Goal: Transaction & Acquisition: Purchase product/service

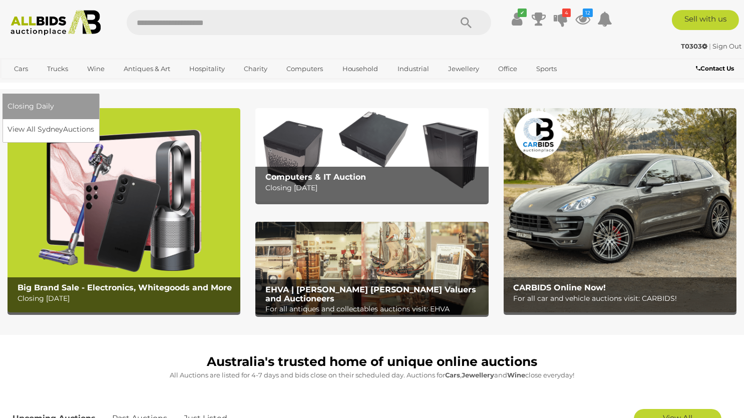
click at [92, 77] on link "[GEOGRAPHIC_DATA]" at bounding box center [50, 85] width 84 height 17
click at [99, 122] on link "View All Sydney Auctions" at bounding box center [53, 130] width 91 height 16
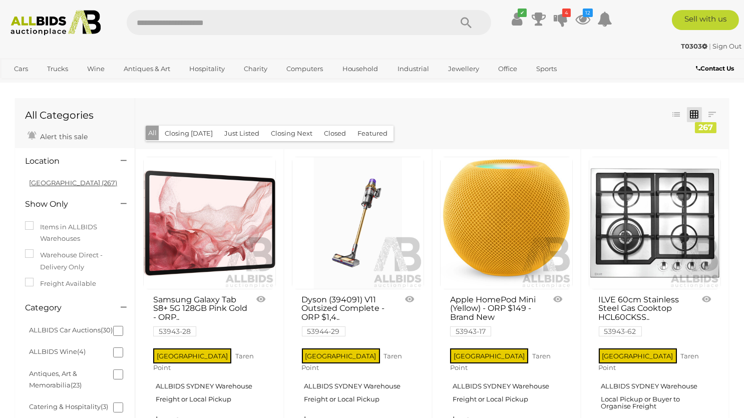
click at [56, 186] on link "NSW (267)" at bounding box center [73, 183] width 88 height 8
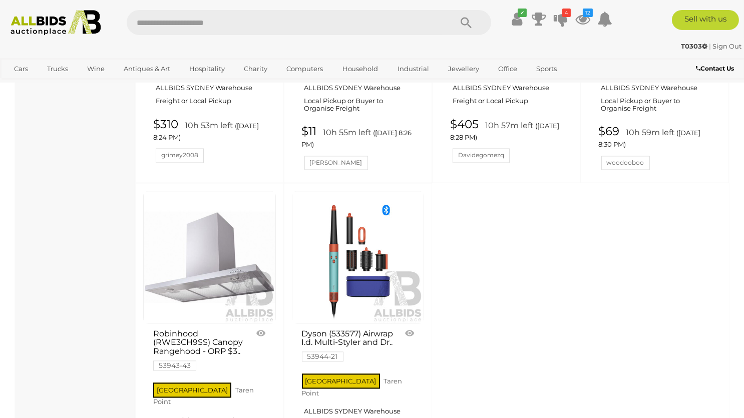
scroll to position [3965, 0]
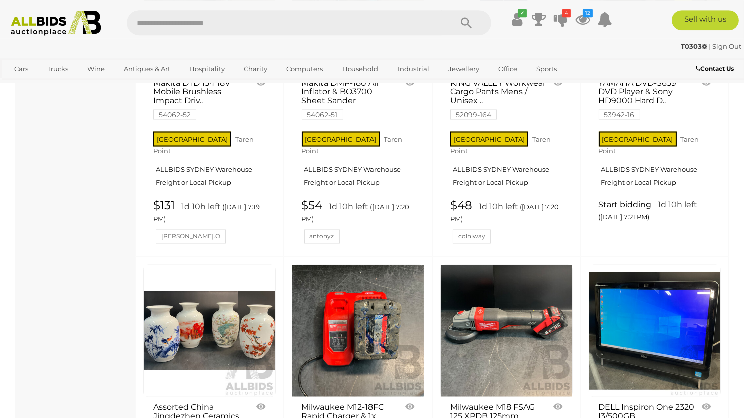
scroll to position [3538, 0]
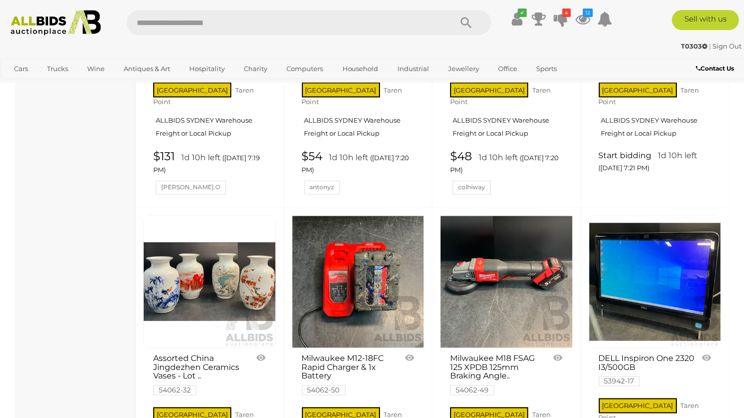
click at [178, 216] on img at bounding box center [210, 282] width 132 height 132
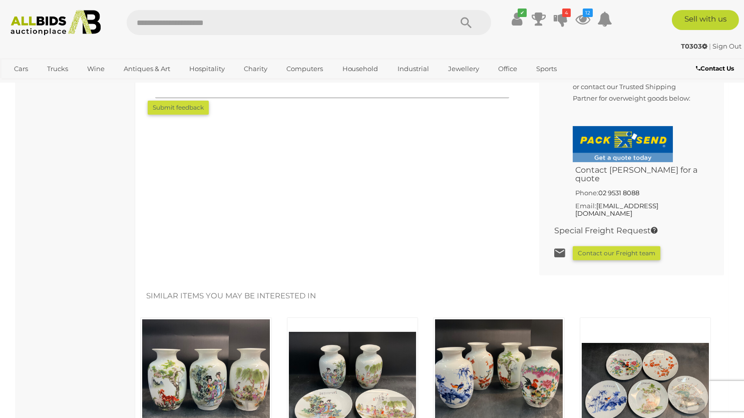
scroll to position [846, 0]
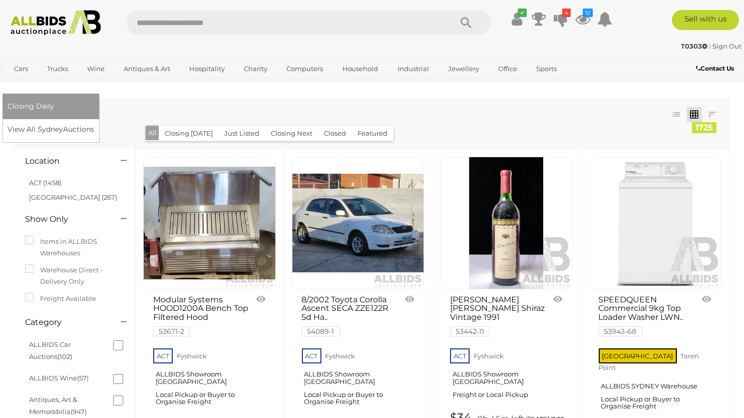
click at [92, 77] on link "[GEOGRAPHIC_DATA]" at bounding box center [50, 85] width 84 height 17
click at [99, 122] on link "View All Sydney Auctions" at bounding box center [53, 130] width 91 height 16
click at [92, 77] on link "[GEOGRAPHIC_DATA]" at bounding box center [50, 85] width 84 height 17
click at [99, 122] on link "View All Sydney Auctions" at bounding box center [53, 130] width 91 height 16
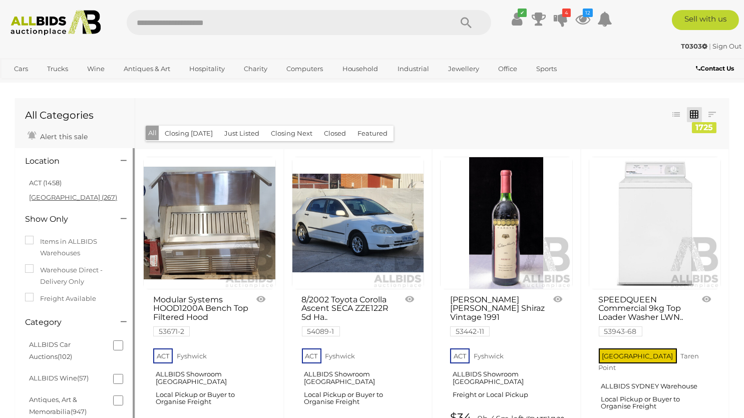
click at [37, 199] on link "[GEOGRAPHIC_DATA] (267)" at bounding box center [73, 197] width 88 height 8
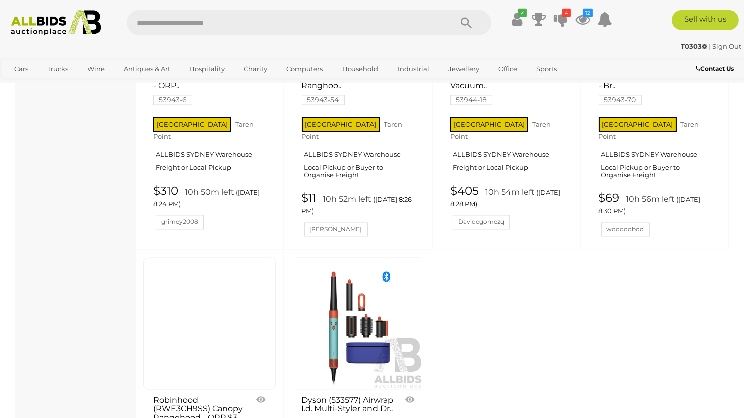
scroll to position [4055, 0]
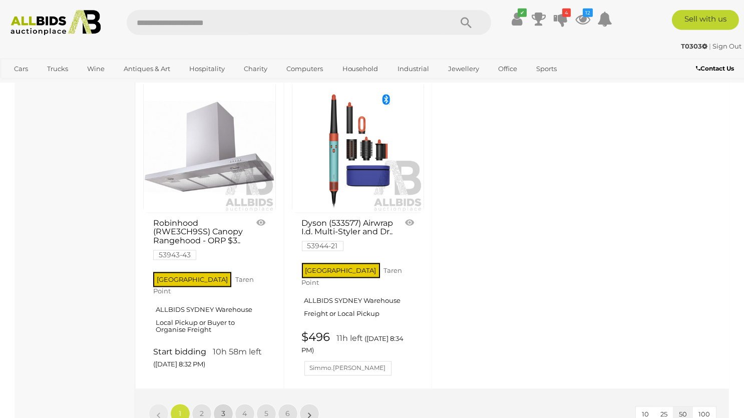
click at [222, 404] on link "3" at bounding box center [223, 414] width 20 height 20
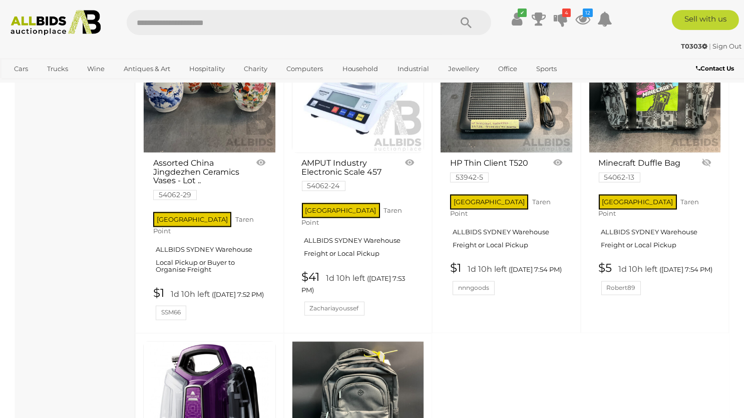
scroll to position [3961, 0]
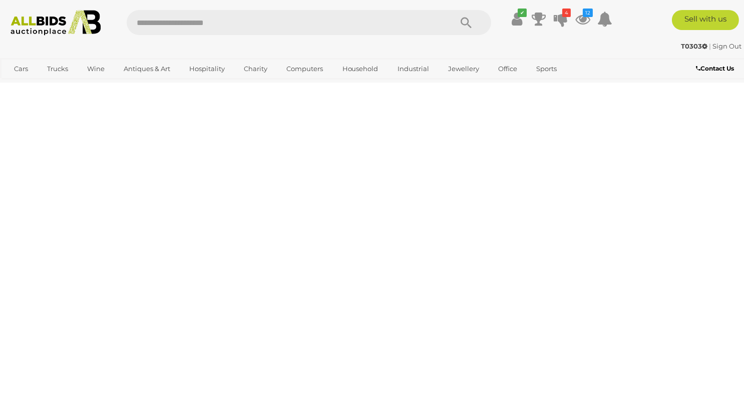
scroll to position [49, 0]
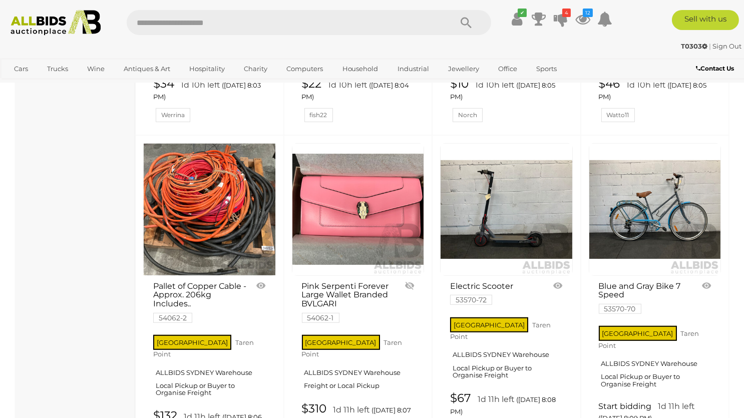
scroll to position [1318, 0]
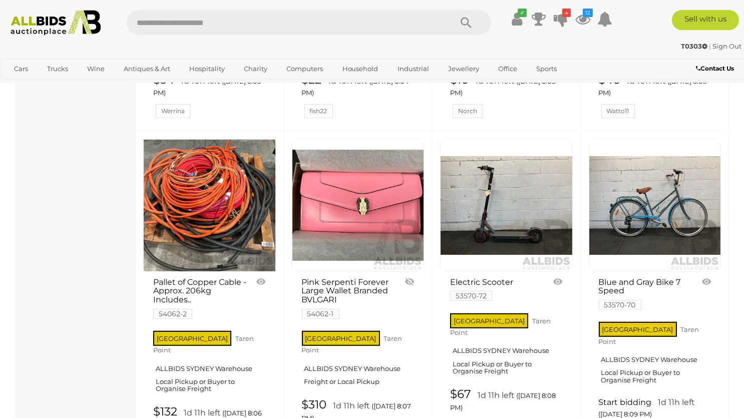
click at [180, 217] on img at bounding box center [210, 206] width 132 height 132
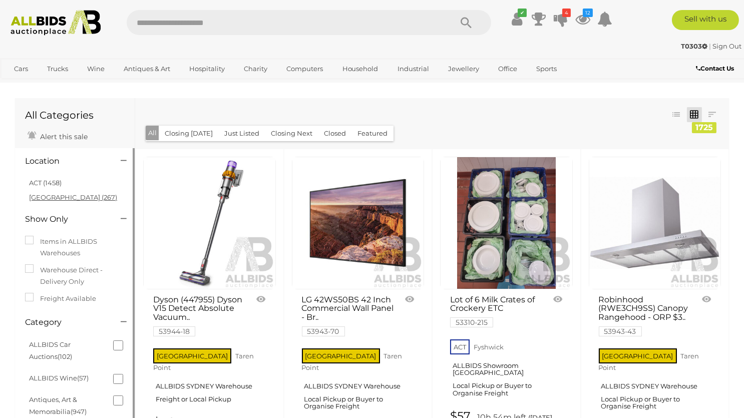
click at [56, 195] on link "NSW (267)" at bounding box center [73, 197] width 88 height 8
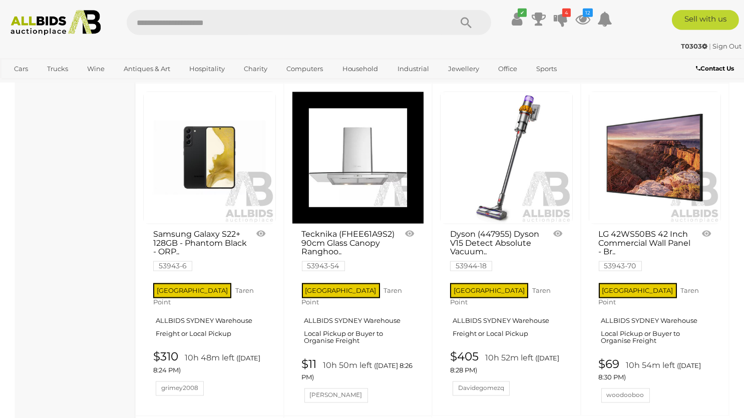
scroll to position [3952, 0]
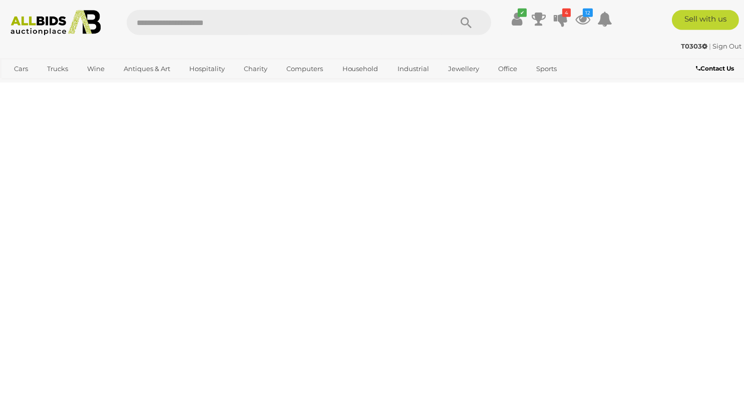
scroll to position [49, 0]
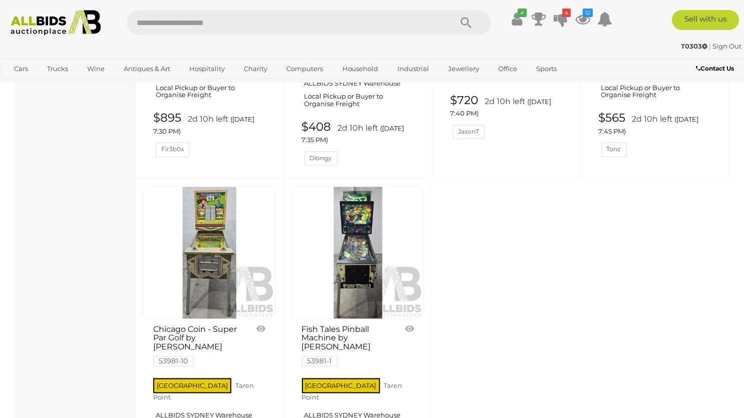
scroll to position [3879, 0]
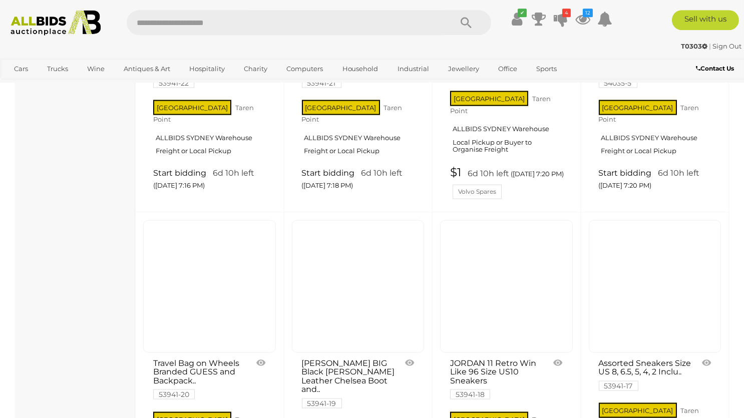
scroll to position [2883, 0]
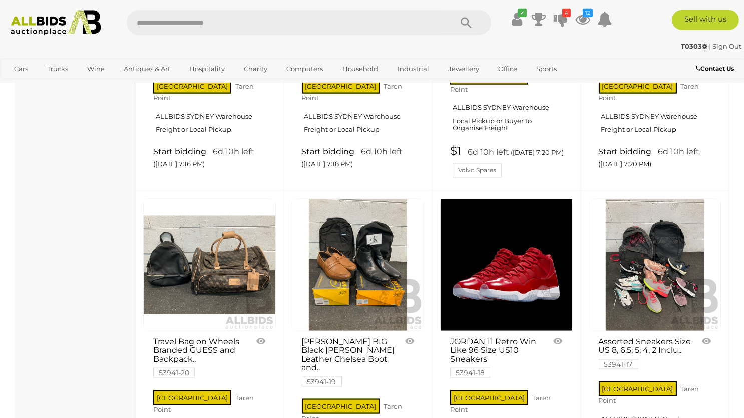
click at [534, 199] on link at bounding box center [506, 265] width 133 height 133
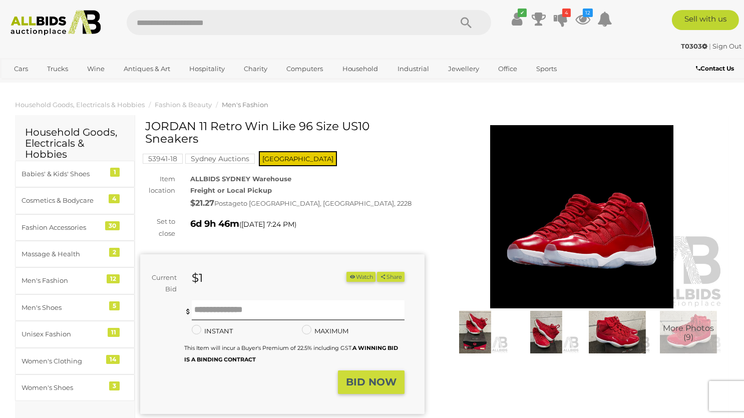
click at [485, 347] on img at bounding box center [475, 332] width 66 height 43
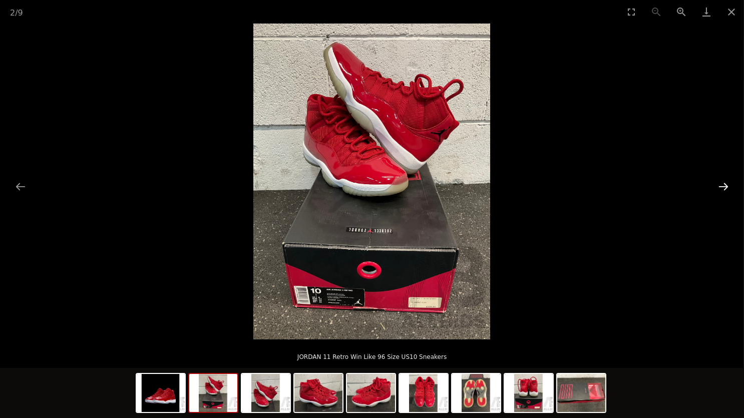
click at [724, 179] on button "Next slide" at bounding box center [723, 187] width 21 height 20
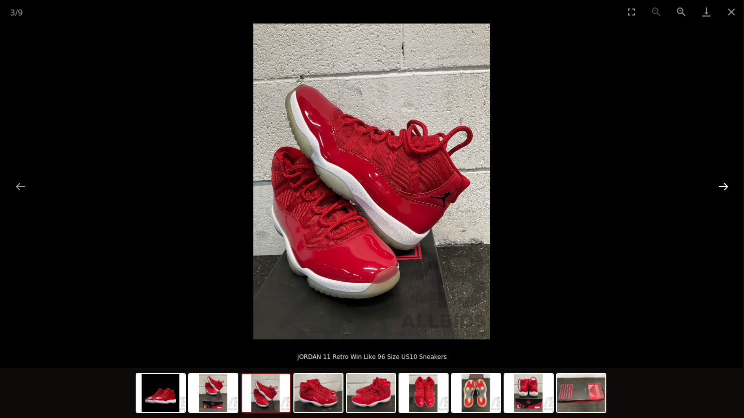
click at [724, 179] on button "Next slide" at bounding box center [723, 187] width 21 height 20
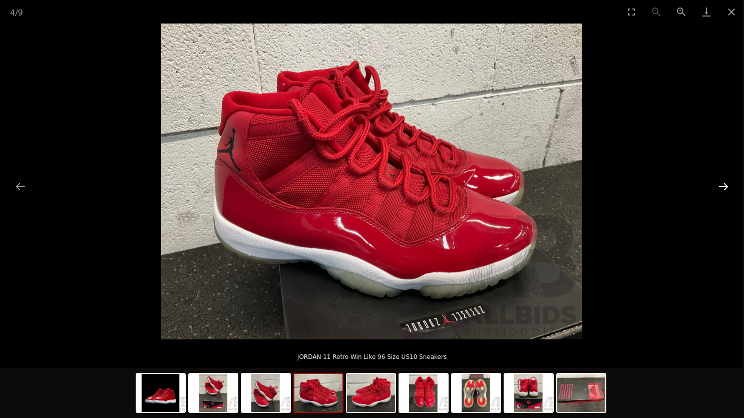
click at [724, 179] on button "Next slide" at bounding box center [723, 187] width 21 height 20
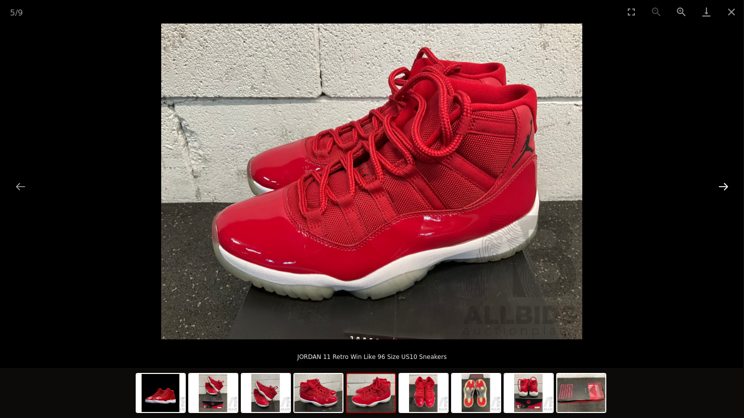
click at [724, 179] on button "Next slide" at bounding box center [723, 187] width 21 height 20
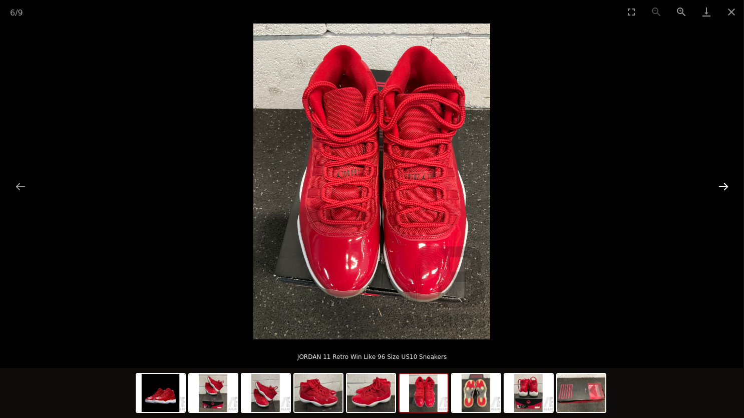
click at [724, 179] on button "Next slide" at bounding box center [723, 187] width 21 height 20
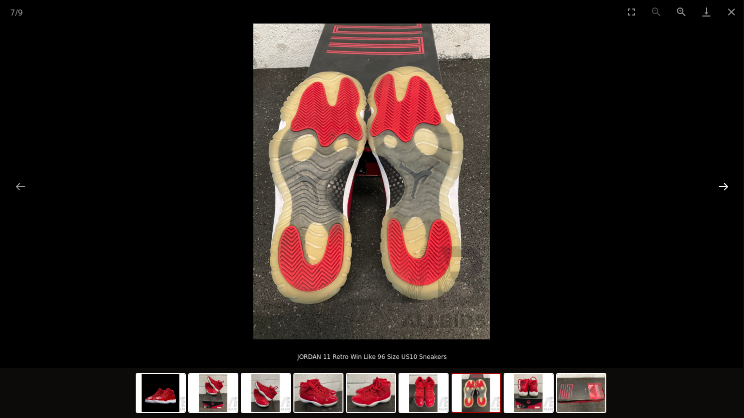
click at [724, 179] on button "Next slide" at bounding box center [723, 187] width 21 height 20
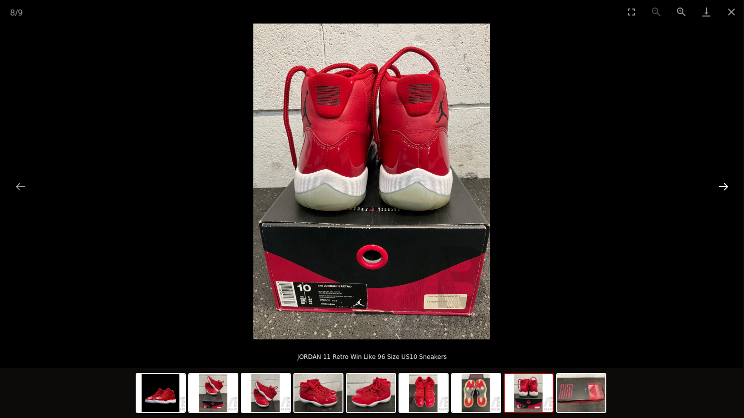
click at [724, 179] on button "Next slide" at bounding box center [723, 187] width 21 height 20
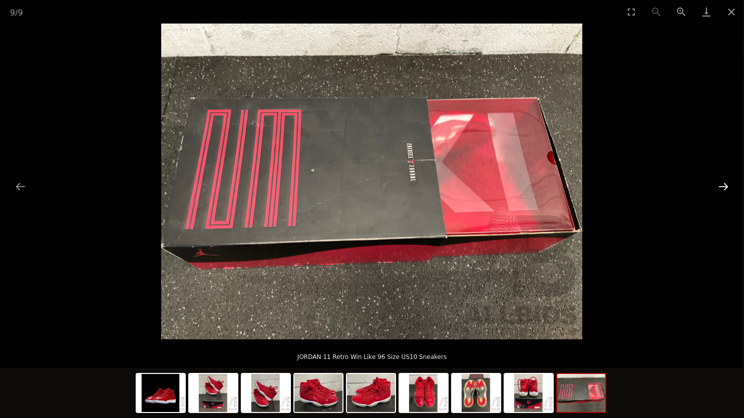
click at [724, 179] on button "Next slide" at bounding box center [723, 187] width 21 height 20
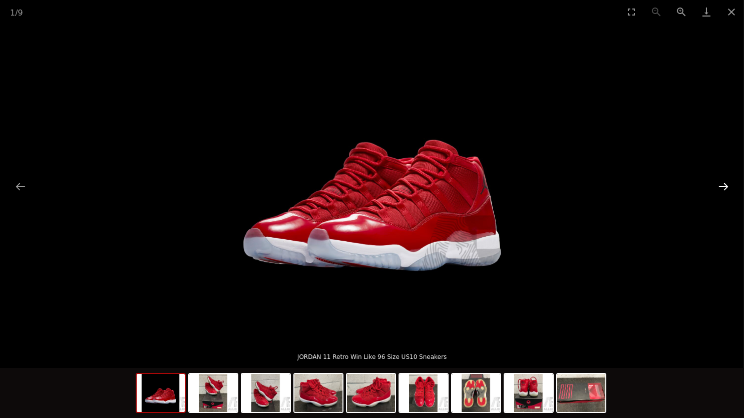
click at [724, 179] on button "Next slide" at bounding box center [723, 187] width 21 height 20
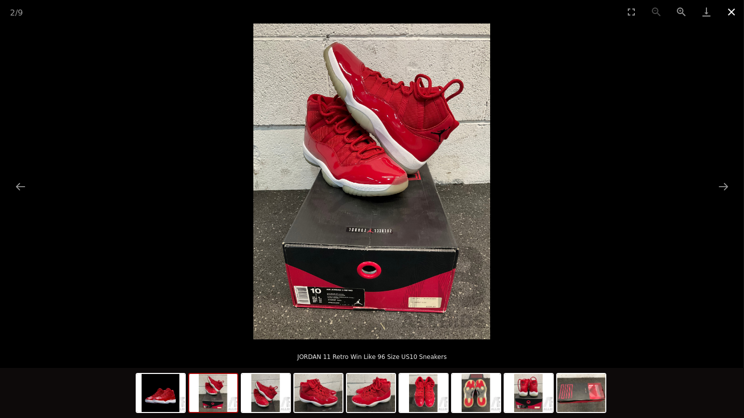
click at [732, 16] on button "Close gallery" at bounding box center [731, 12] width 25 height 24
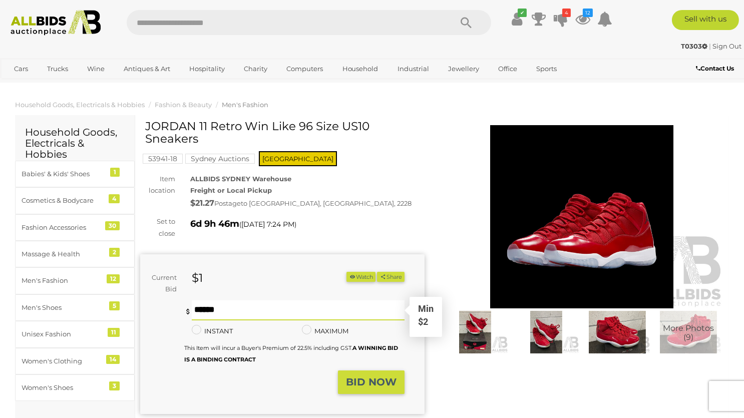
click at [285, 316] on input "text" at bounding box center [298, 310] width 213 height 20
type input "**"
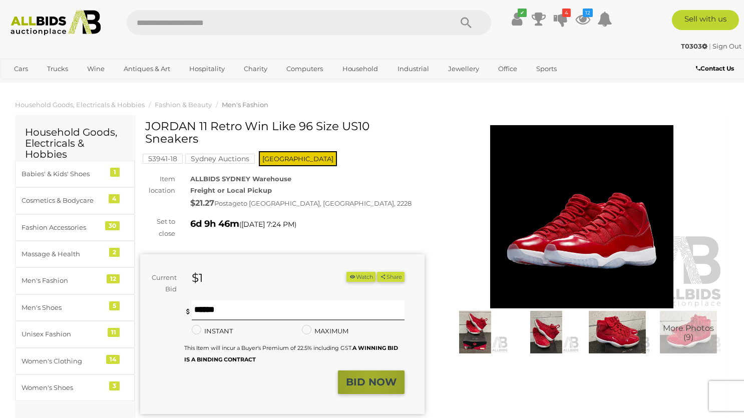
click at [372, 376] on strong "BID NOW" at bounding box center [371, 382] width 51 height 12
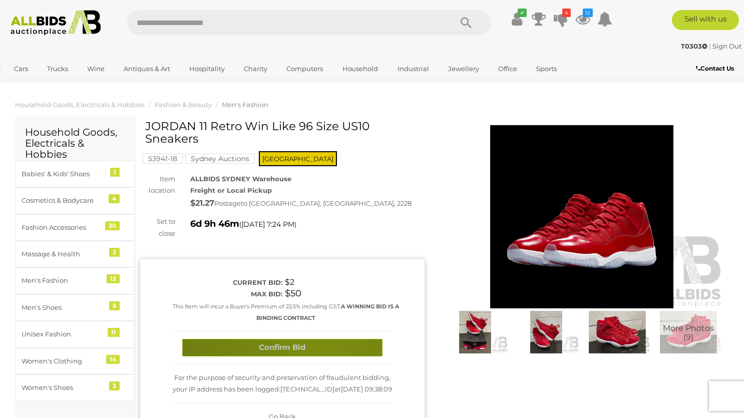
click at [319, 345] on button "Confirm Bid" at bounding box center [282, 348] width 200 height 18
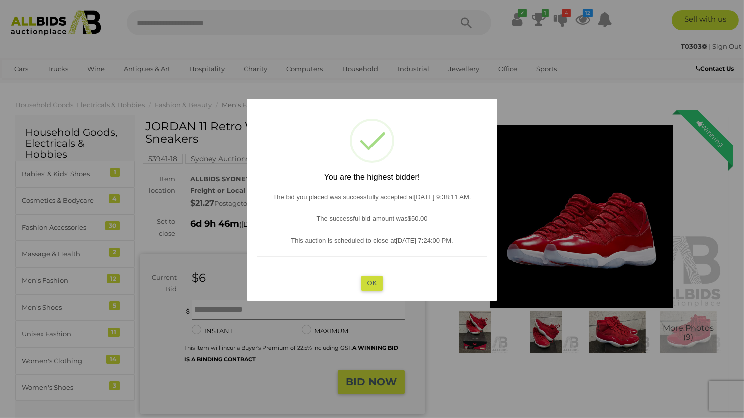
click at [371, 280] on button "OK" at bounding box center [372, 283] width 22 height 15
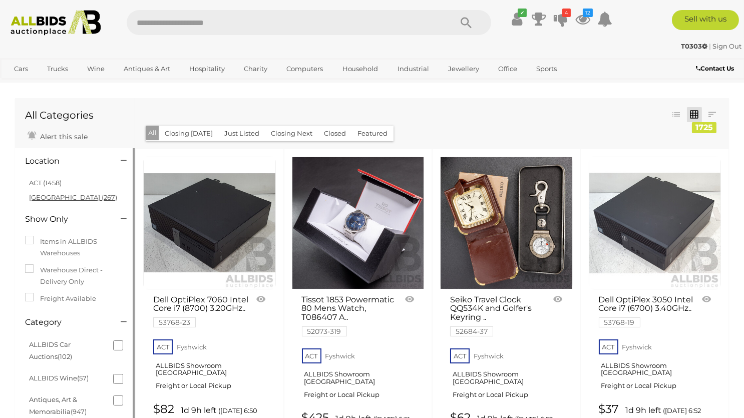
click at [55, 196] on link "[GEOGRAPHIC_DATA] (267)" at bounding box center [73, 197] width 88 height 8
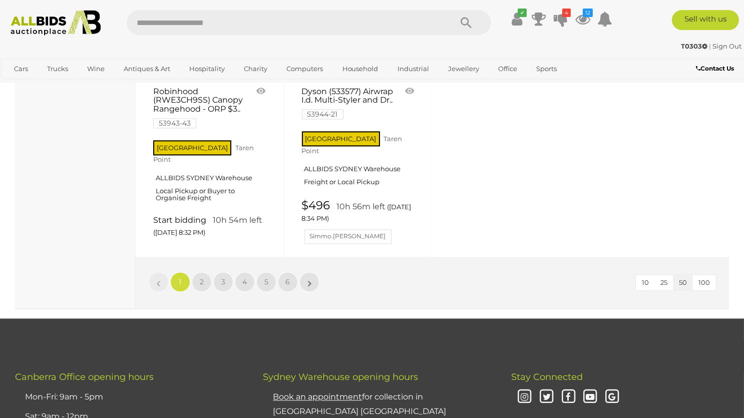
scroll to position [4182, 0]
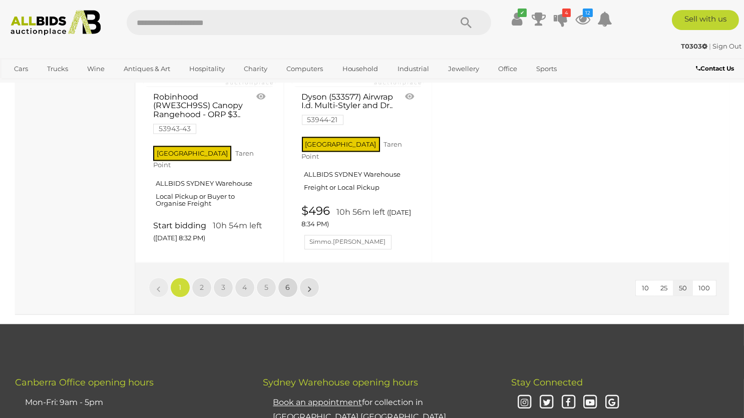
click at [288, 283] on span "6" at bounding box center [288, 287] width 5 height 9
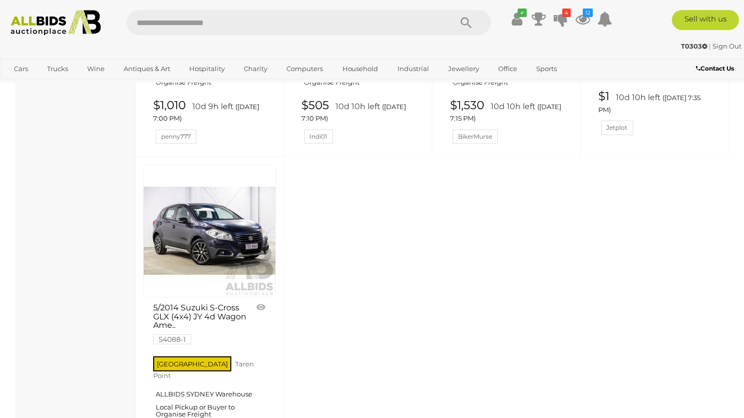
scroll to position [1371, 0]
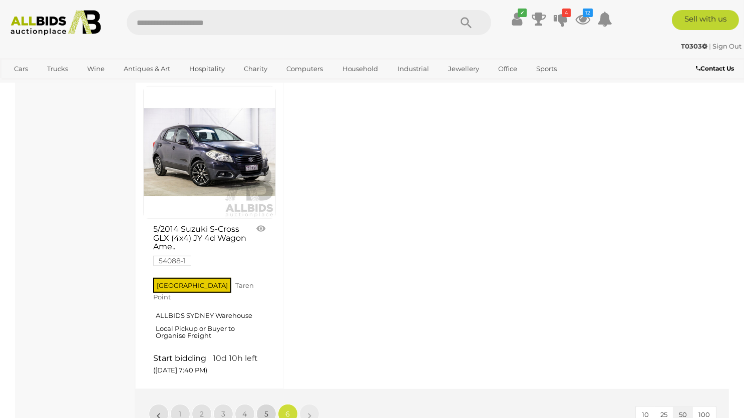
click at [271, 404] on link "5" at bounding box center [266, 414] width 20 height 20
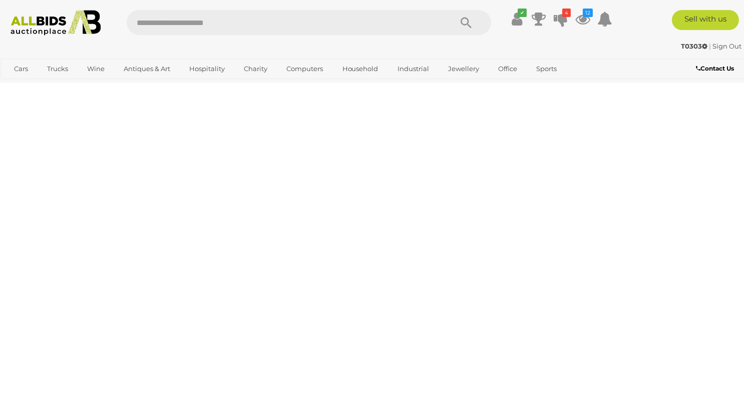
scroll to position [49, 0]
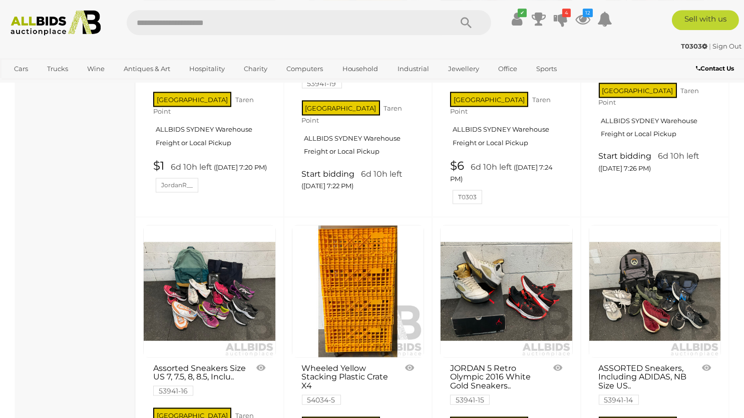
scroll to position [3191, 0]
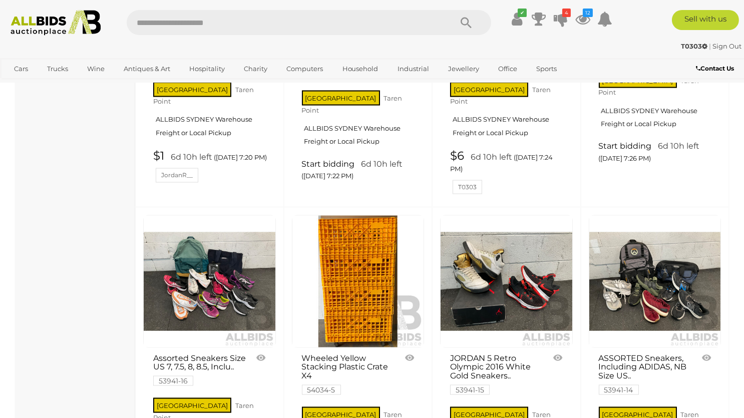
click at [497, 354] on link "JORDAN 5 Retro Olympic 2016 White Gold Sneakers.. 53941-15" at bounding box center [498, 374] width 96 height 40
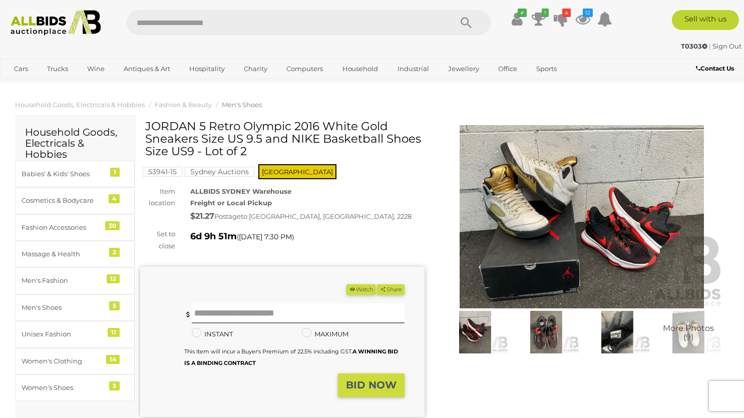
click at [490, 330] on img at bounding box center [475, 332] width 66 height 43
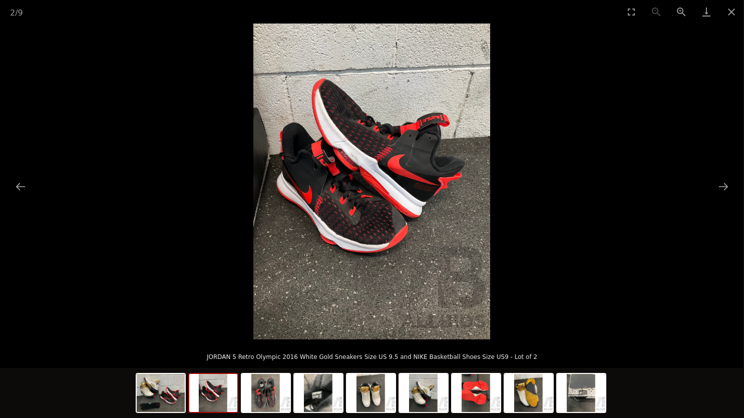
drag, startPoint x: 717, startPoint y: 178, endPoint x: 743, endPoint y: 194, distance: 30.1
click at [718, 180] on button "Next slide" at bounding box center [723, 187] width 21 height 20
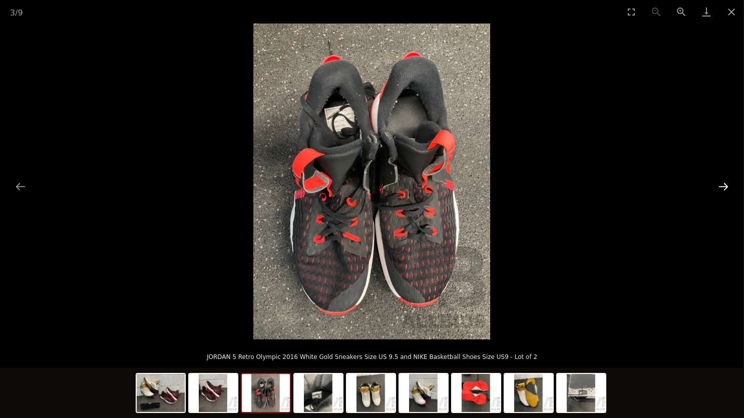
click at [721, 183] on button "Next slide" at bounding box center [723, 187] width 21 height 20
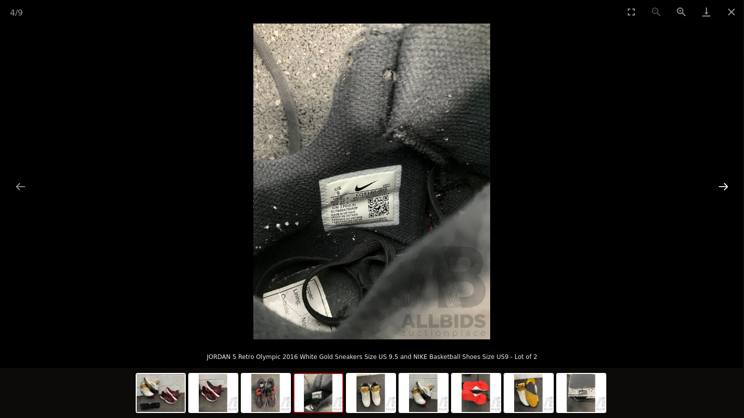
click at [721, 183] on button "Next slide" at bounding box center [723, 187] width 21 height 20
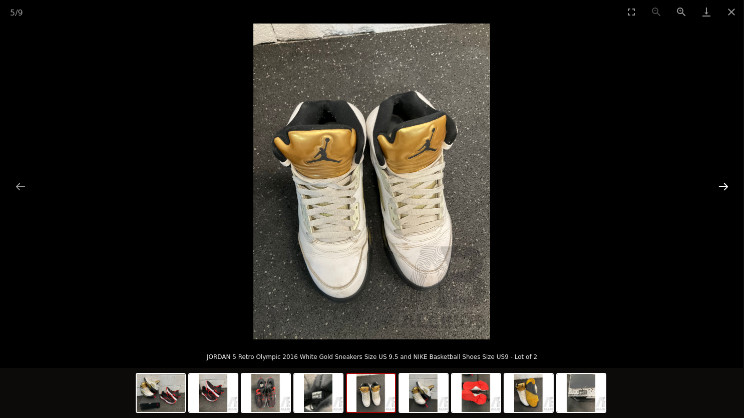
click at [721, 183] on button "Next slide" at bounding box center [723, 187] width 21 height 20
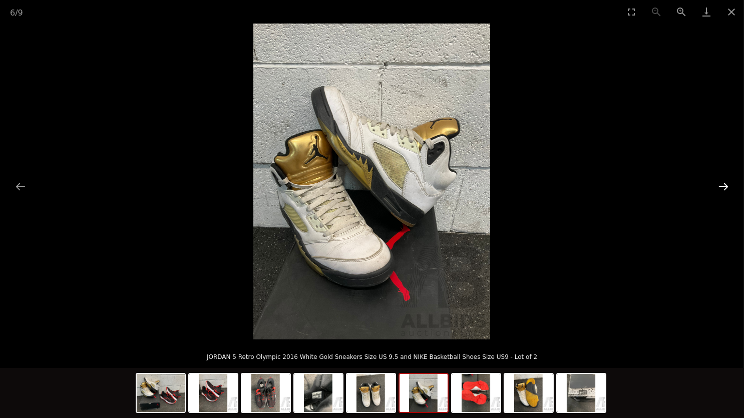
click at [721, 183] on button "Next slide" at bounding box center [723, 187] width 21 height 20
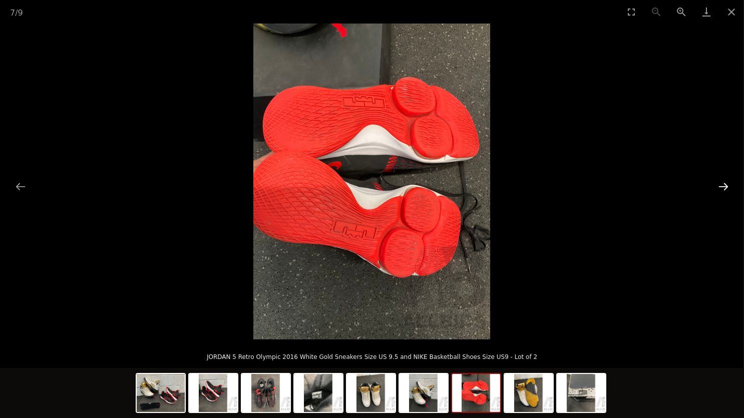
click at [721, 183] on button "Next slide" at bounding box center [723, 187] width 21 height 20
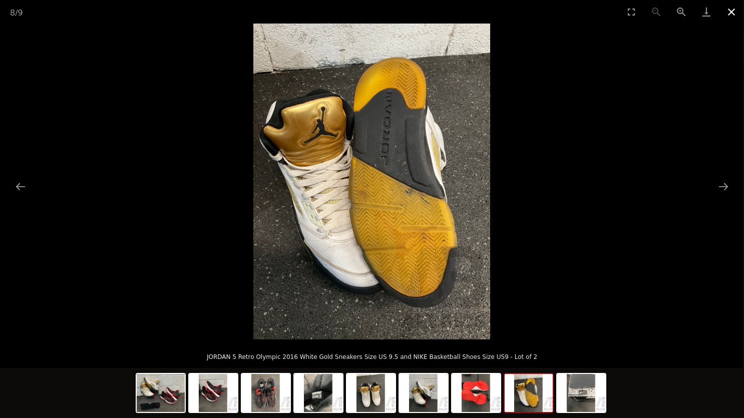
click at [736, 17] on button "Close gallery" at bounding box center [731, 12] width 25 height 24
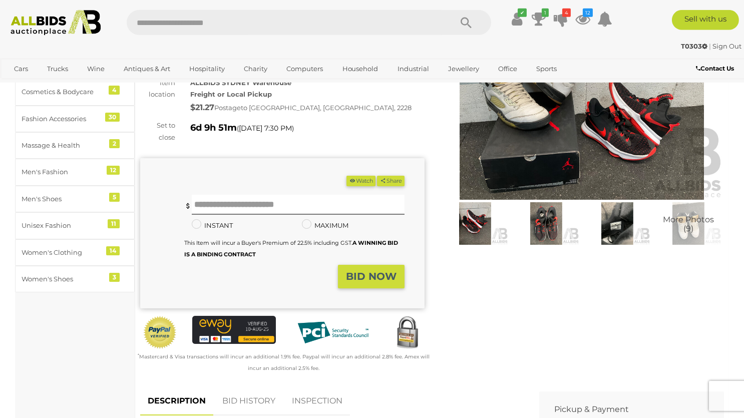
scroll to position [106, 0]
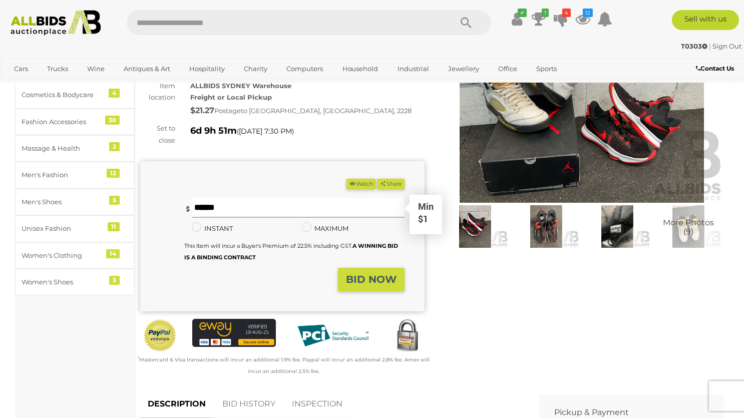
click at [222, 210] on input "text" at bounding box center [298, 208] width 213 height 20
type input "**"
click at [401, 286] on button "BID NOW" at bounding box center [371, 280] width 67 height 24
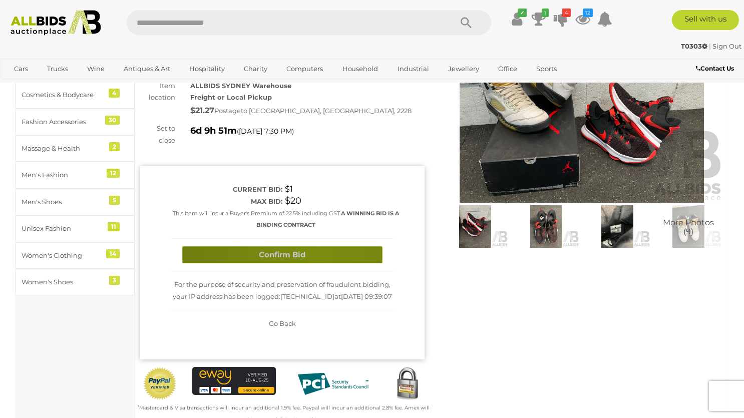
click at [318, 251] on button "Confirm Bid" at bounding box center [282, 255] width 200 height 18
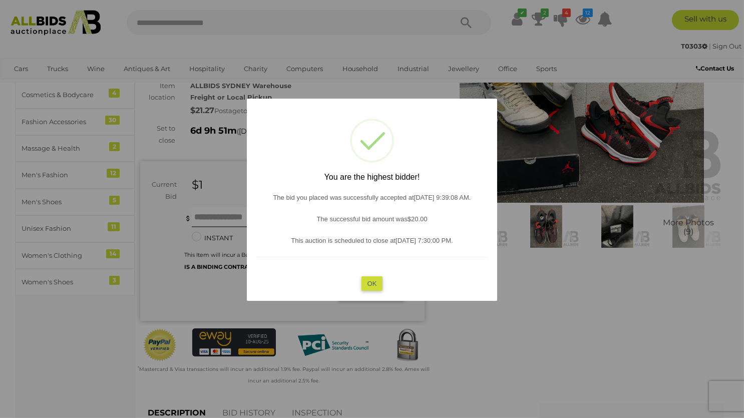
drag, startPoint x: 387, startPoint y: 275, endPoint x: 373, endPoint y: 287, distance: 18.1
click at [385, 277] on div "? ! i You are the highest bidder! The bid you placed was successfully accepted …" at bounding box center [372, 200] width 250 height 202
click at [368, 290] on button "OK" at bounding box center [372, 283] width 22 height 15
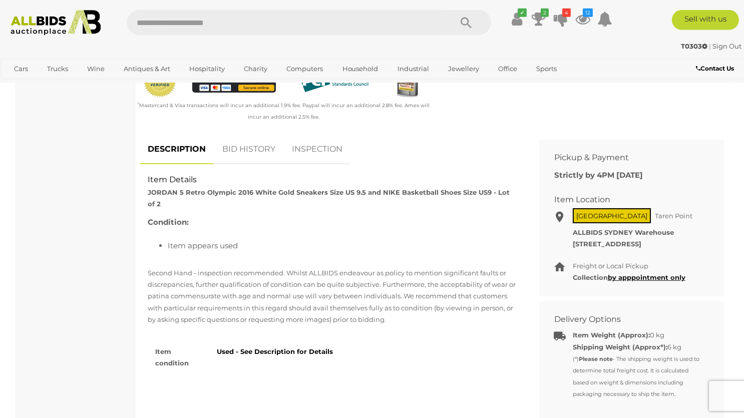
scroll to position [370, 0]
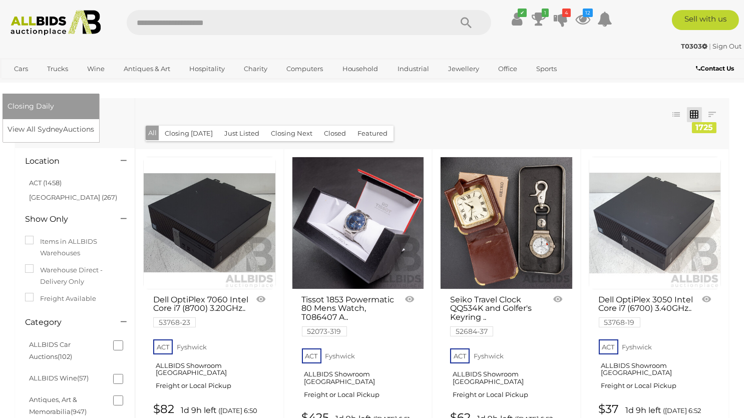
click at [92, 77] on link "[GEOGRAPHIC_DATA]" at bounding box center [50, 85] width 84 height 17
click at [99, 122] on link "View All Sydney Auctions" at bounding box center [53, 130] width 91 height 16
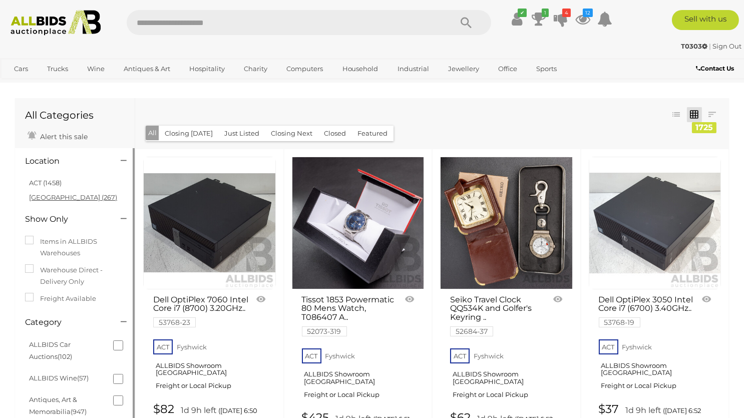
click at [46, 195] on link "[GEOGRAPHIC_DATA] (267)" at bounding box center [73, 197] width 88 height 8
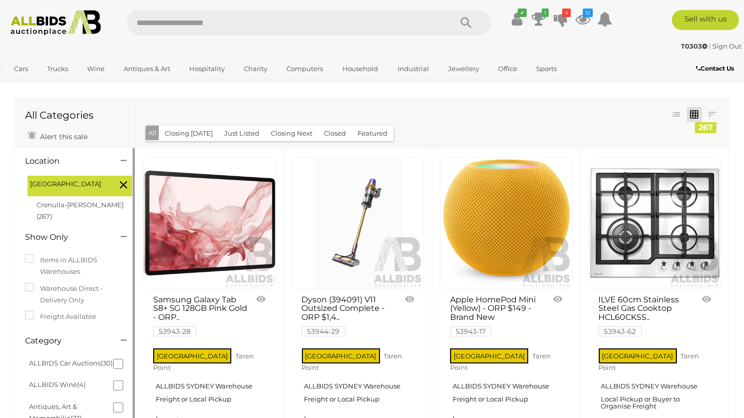
click at [53, 210] on li "Cronulla-[PERSON_NAME] (267)" at bounding box center [83, 211] width 97 height 27
click at [56, 205] on link "Cronulla-[PERSON_NAME] (267)" at bounding box center [80, 211] width 87 height 20
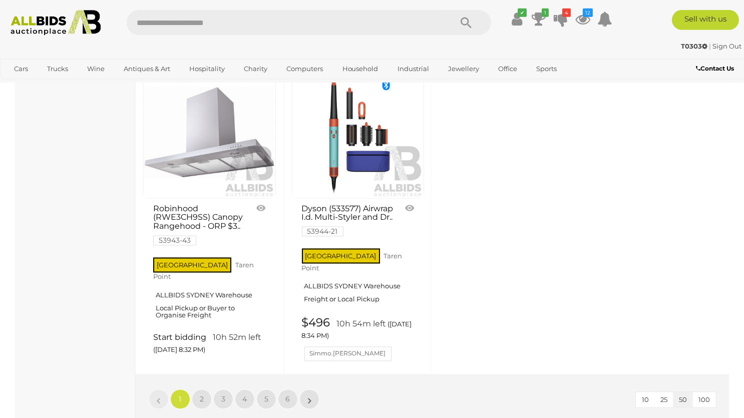
scroll to position [4070, 0]
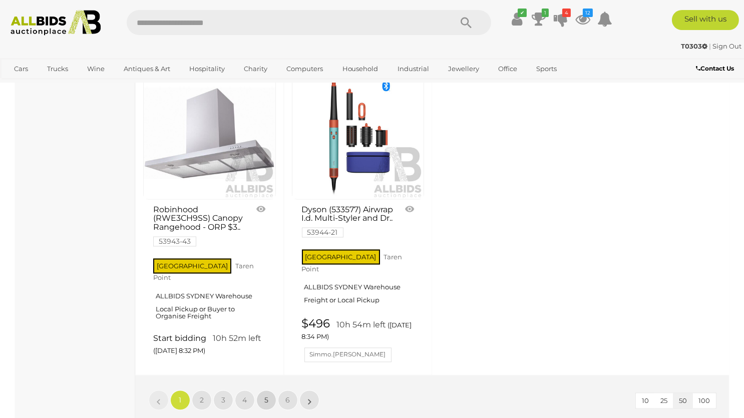
click at [262, 390] on link "5" at bounding box center [266, 400] width 20 height 20
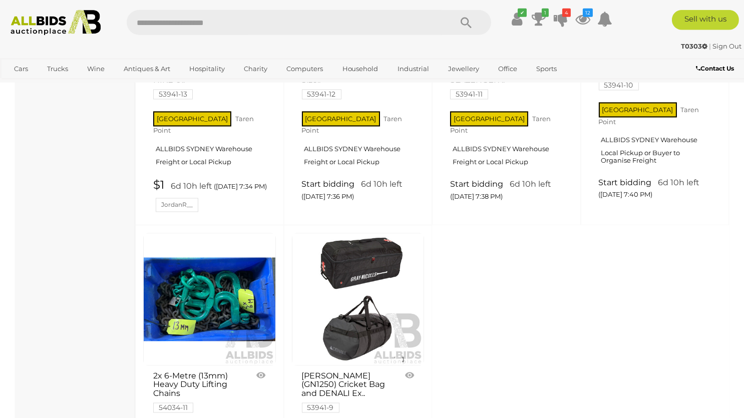
scroll to position [3863, 0]
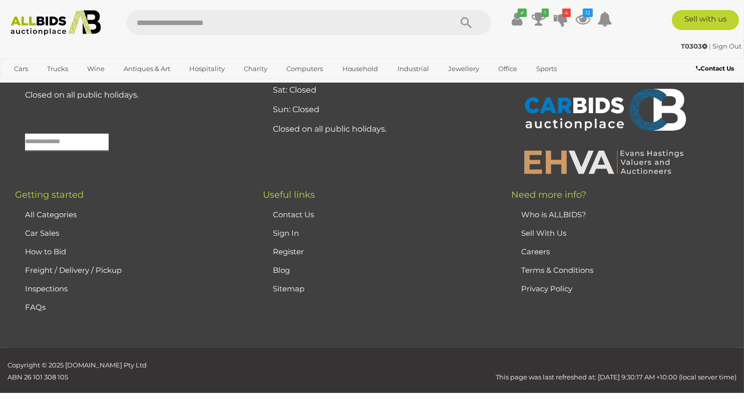
scroll to position [49, 0]
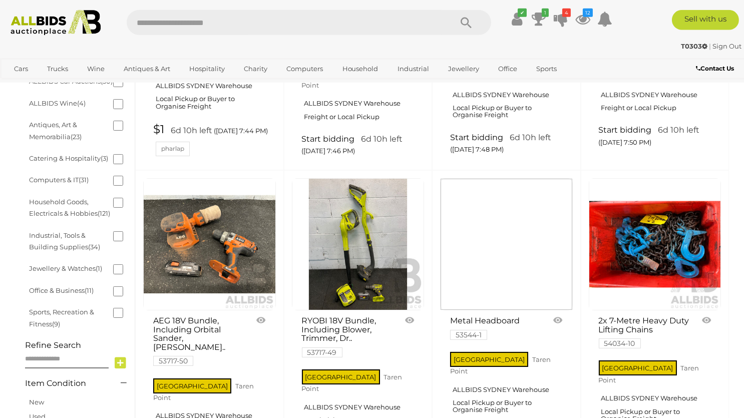
scroll to position [366, 0]
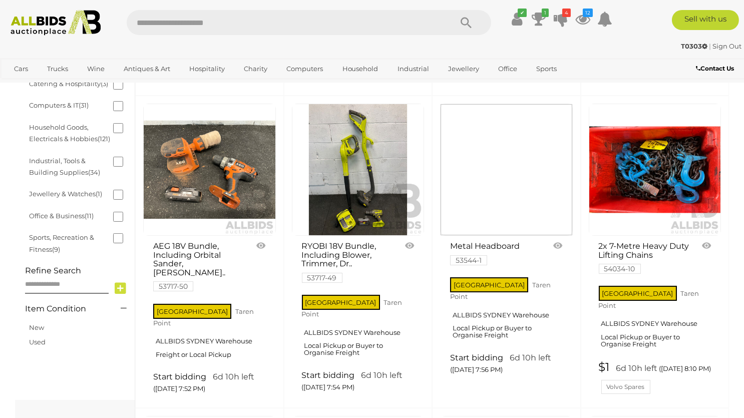
click at [501, 203] on img at bounding box center [507, 170] width 132 height 132
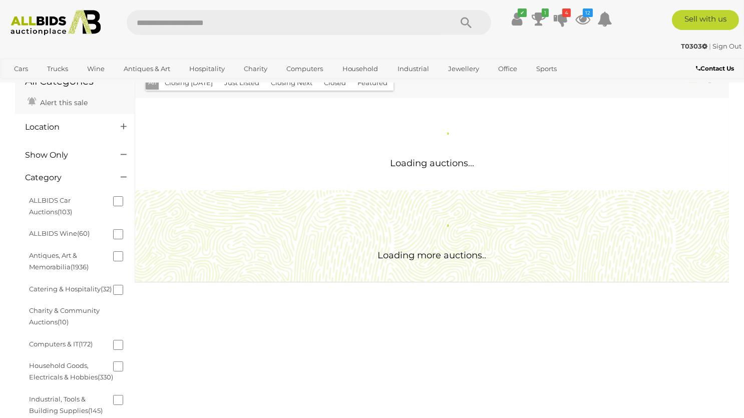
scroll to position [53, 0]
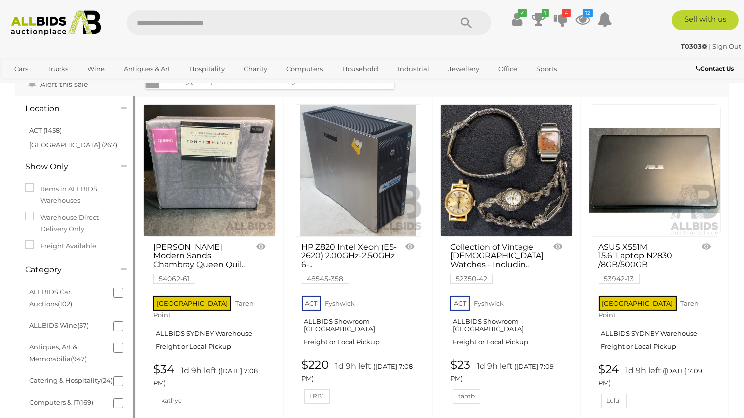
click at [51, 151] on li "[GEOGRAPHIC_DATA] (267)" at bounding box center [76, 145] width 97 height 15
click at [51, 150] on li "[GEOGRAPHIC_DATA] (267)" at bounding box center [76, 145] width 97 height 15
click at [51, 148] on link "[GEOGRAPHIC_DATA] (267)" at bounding box center [73, 145] width 88 height 8
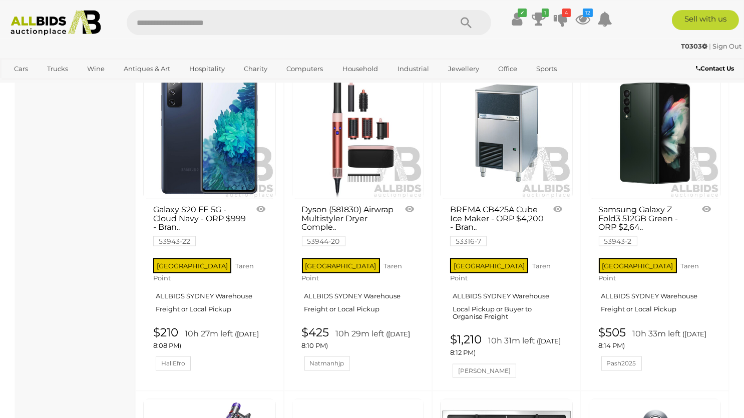
scroll to position [3909, 0]
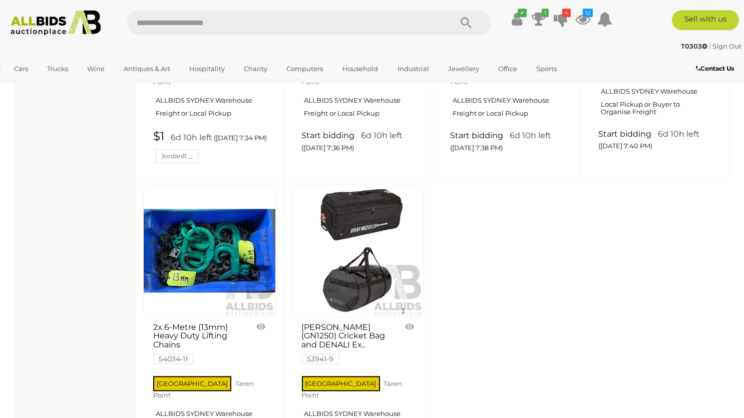
scroll to position [3967, 0]
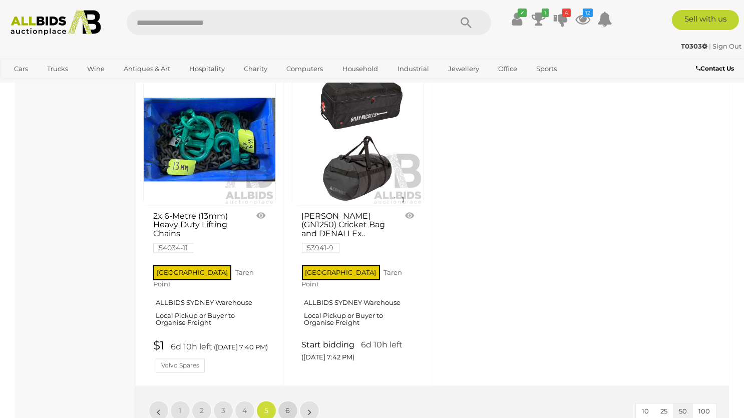
click at [286, 407] on span "6" at bounding box center [288, 411] width 5 height 9
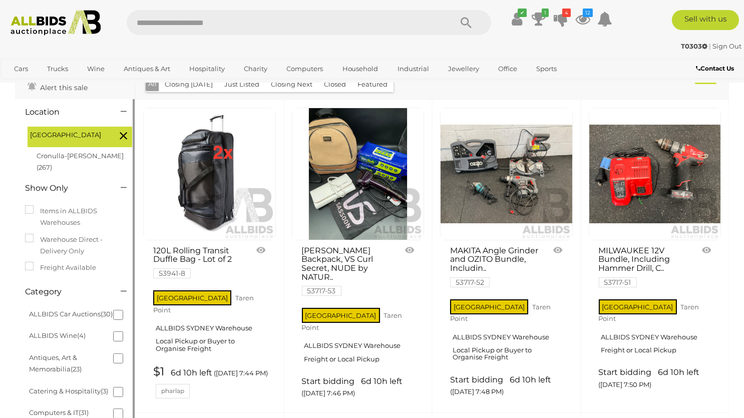
scroll to position [408, 0]
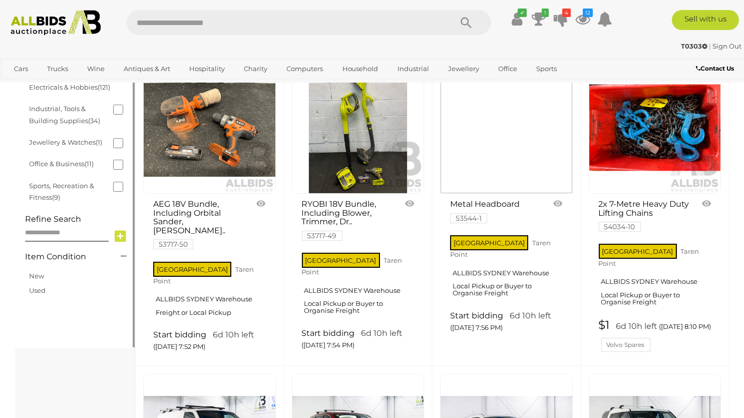
click at [207, 16] on input "text" at bounding box center [284, 22] width 315 height 25
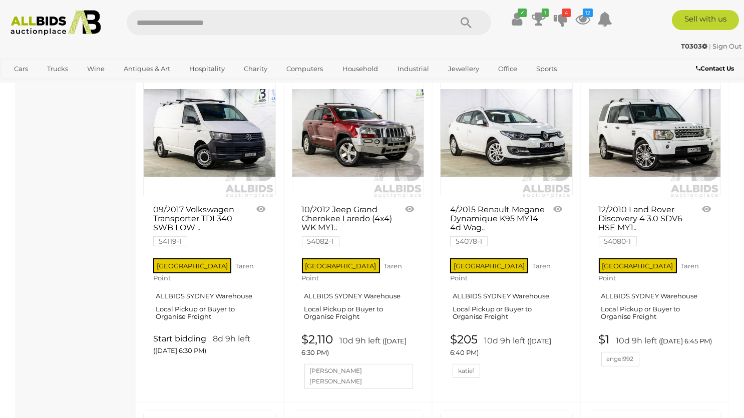
scroll to position [0, 0]
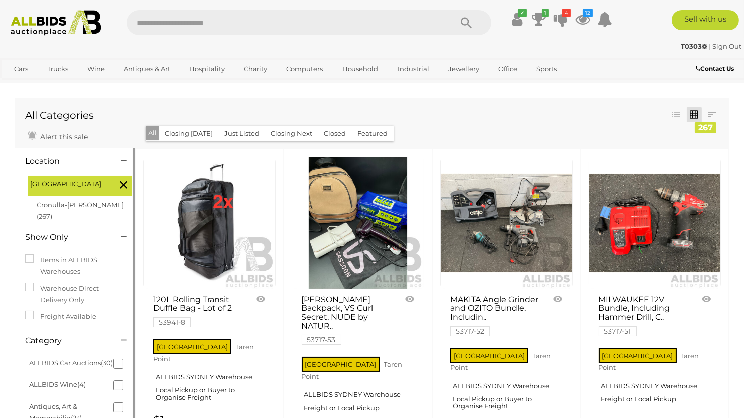
paste input "*******"
type input "*******"
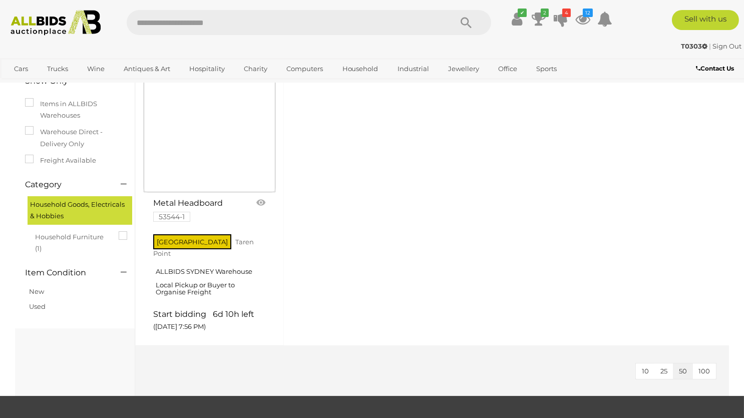
scroll to position [99, 0]
click at [204, 158] on img at bounding box center [210, 127] width 132 height 132
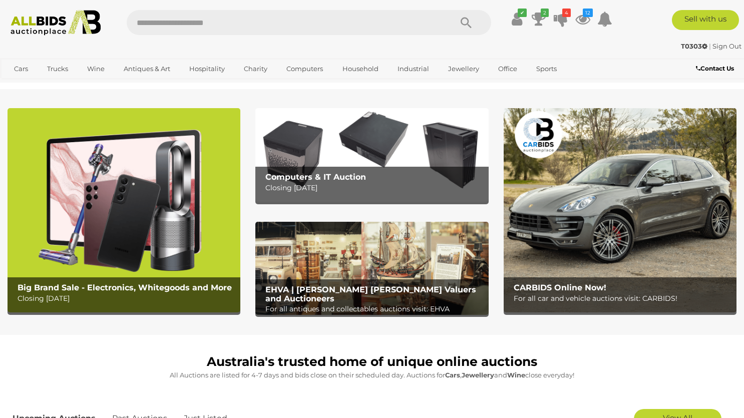
click at [186, 26] on input "text" at bounding box center [284, 22] width 315 height 25
paste input "*******"
type input "*******"
click at [471, 24] on icon "Search" at bounding box center [466, 23] width 11 height 15
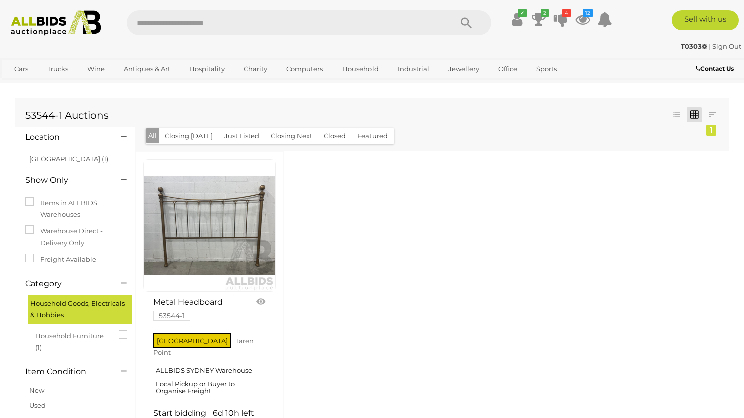
scroll to position [99, 0]
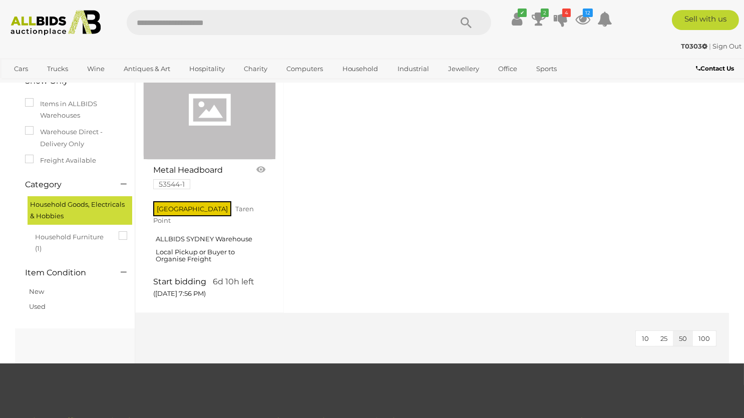
click at [187, 137] on link at bounding box center [209, 110] width 133 height 100
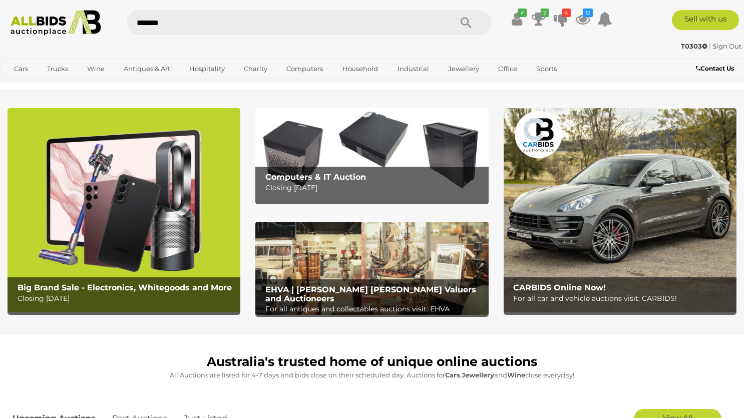
type input "*******"
click at [467, 26] on icon "Search" at bounding box center [466, 23] width 11 height 15
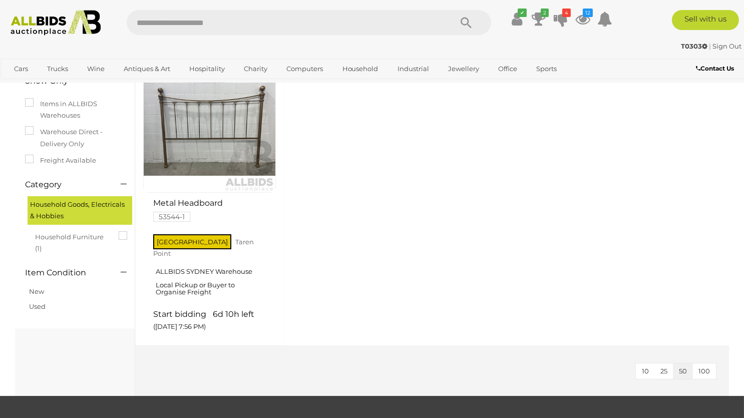
scroll to position [99, 0]
click at [247, 148] on img at bounding box center [210, 127] width 132 height 132
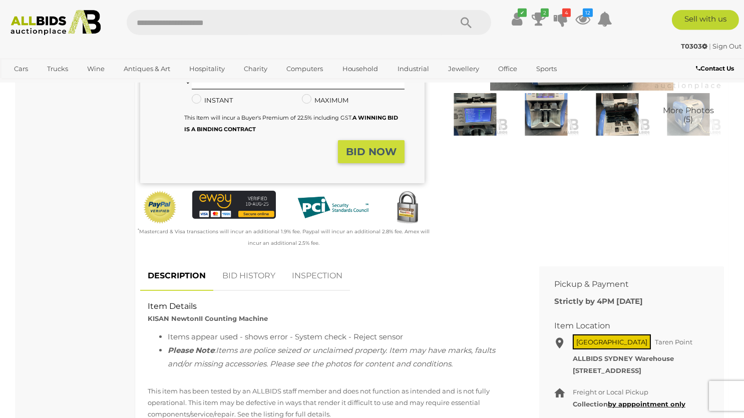
scroll to position [264, 0]
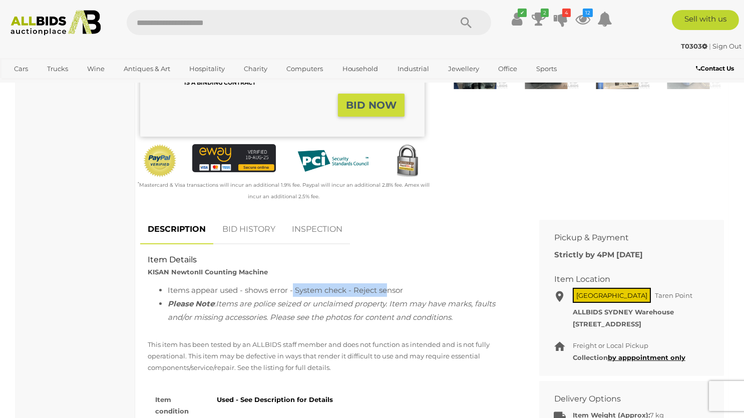
drag, startPoint x: 293, startPoint y: 291, endPoint x: 390, endPoint y: 291, distance: 96.6
click at [390, 291] on li "Items appear used - shows error - System check - Reject sensor" at bounding box center [342, 290] width 349 height 14
click at [391, 291] on li "Items appear used - shows error - System check - Reject sensor" at bounding box center [342, 290] width 349 height 14
drag, startPoint x: 359, startPoint y: 290, endPoint x: 408, endPoint y: 293, distance: 48.7
click at [408, 293] on li "Items appear used - shows error - System check - Reject sensor" at bounding box center [342, 290] width 349 height 14
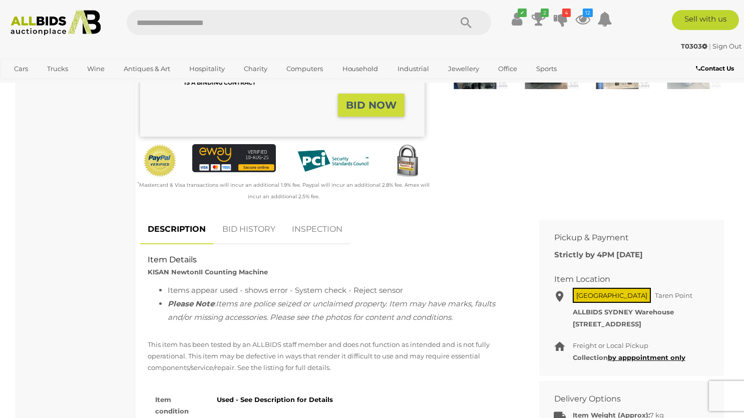
copy li "Reject sensor"
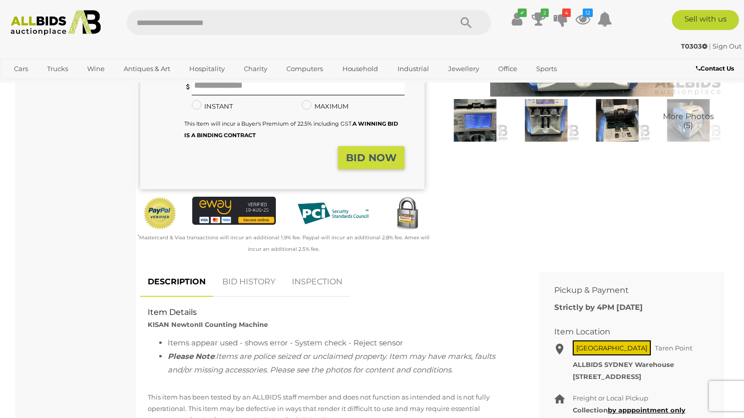
scroll to position [211, 0]
click at [588, 17] on icon "12" at bounding box center [588, 13] width 10 height 9
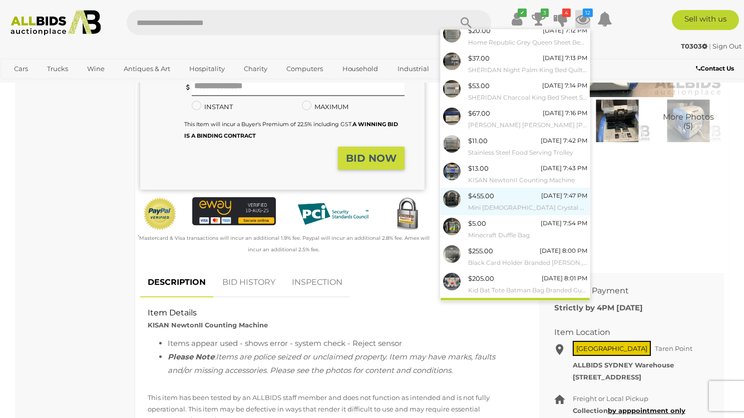
scroll to position [47, 0]
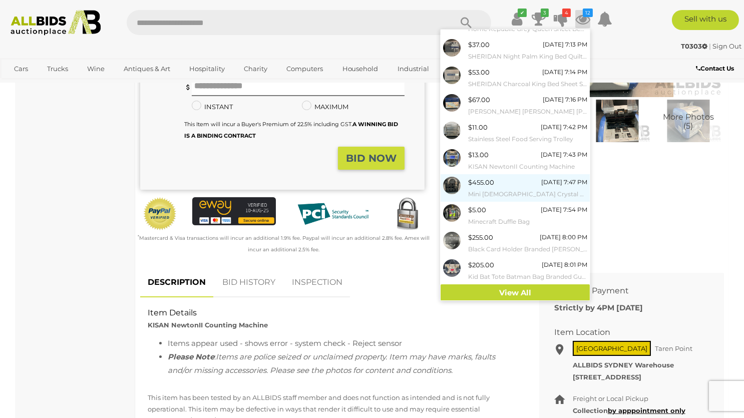
click at [516, 188] on div "$455.00 Tomorrow 7:47 PM Mini Lady Crystal Bag Branded Dior" at bounding box center [527, 188] width 119 height 23
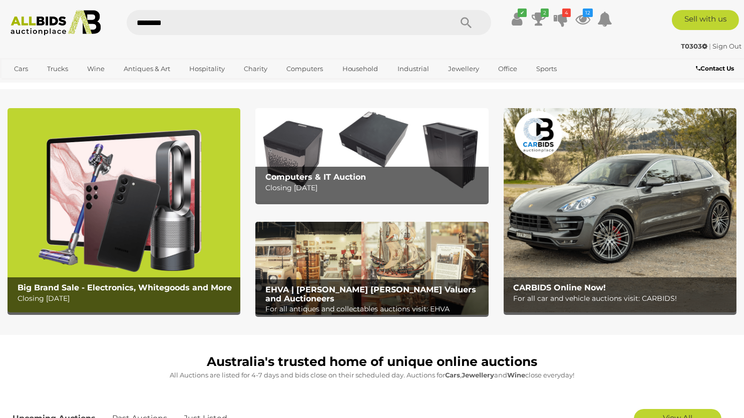
type input "********"
click at [466, 24] on icon "Search" at bounding box center [466, 23] width 11 height 15
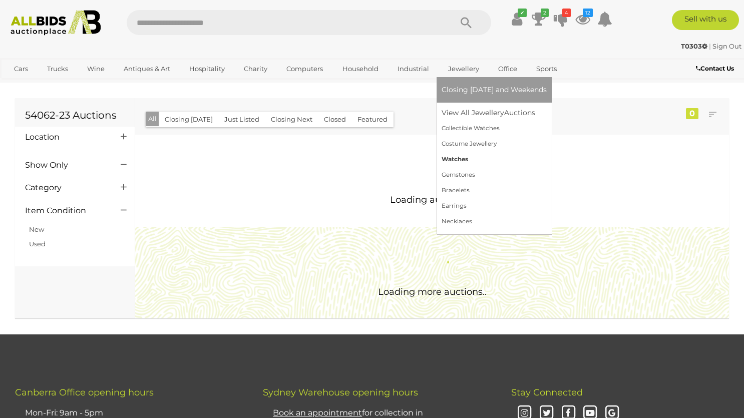
scroll to position [99, 0]
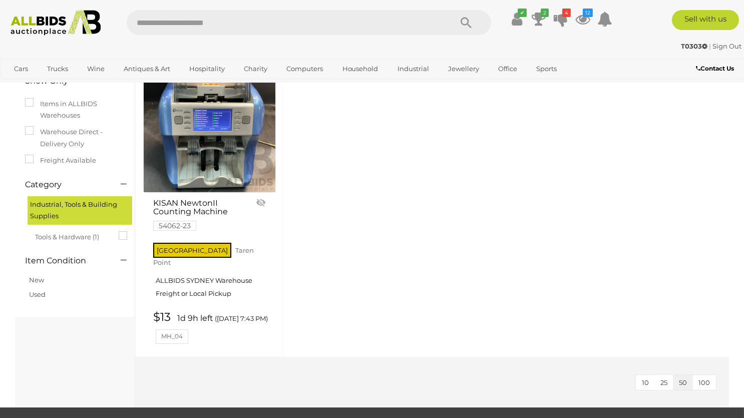
click at [262, 166] on img at bounding box center [210, 127] width 132 height 132
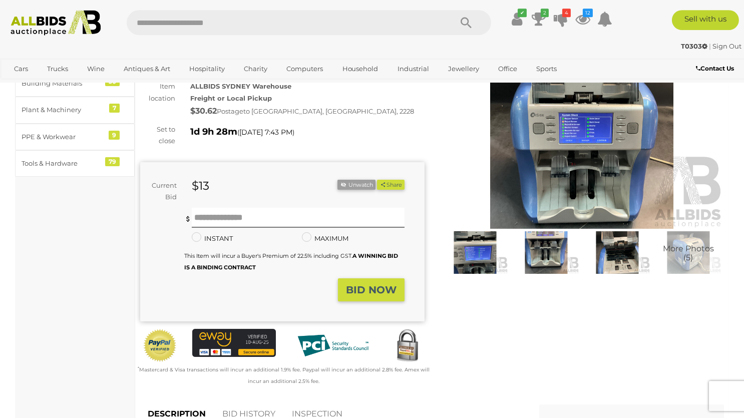
scroll to position [106, 0]
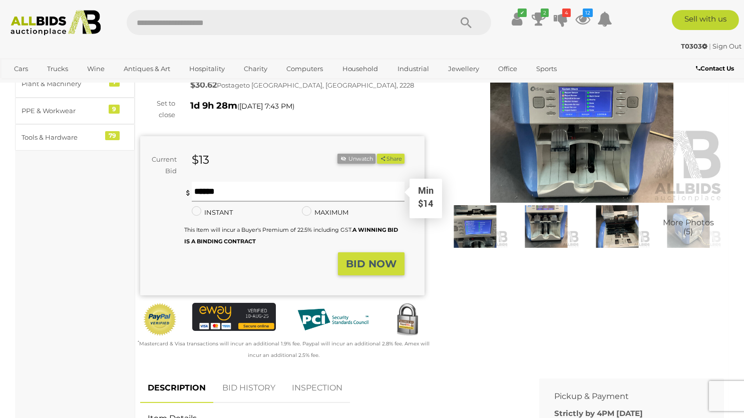
click at [274, 188] on input "text" at bounding box center [298, 192] width 213 height 20
type input "**"
click at [387, 267] on strong "BID NOW" at bounding box center [371, 264] width 51 height 12
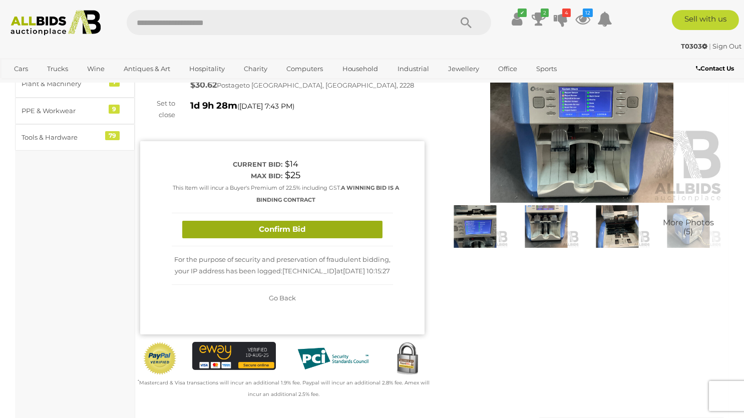
click at [287, 233] on button "Confirm Bid" at bounding box center [282, 230] width 200 height 18
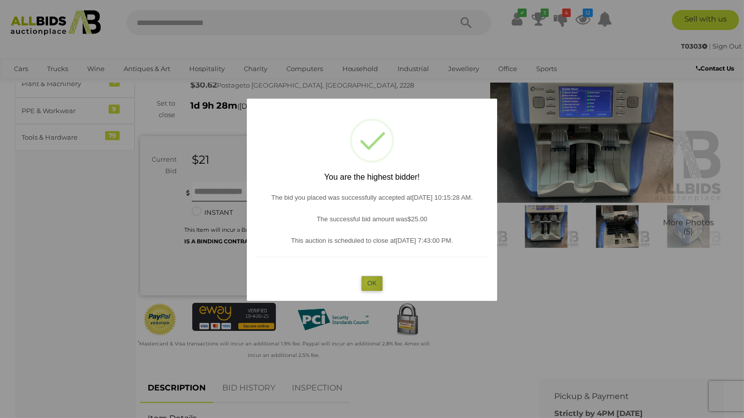
click at [367, 282] on button "OK" at bounding box center [372, 283] width 22 height 15
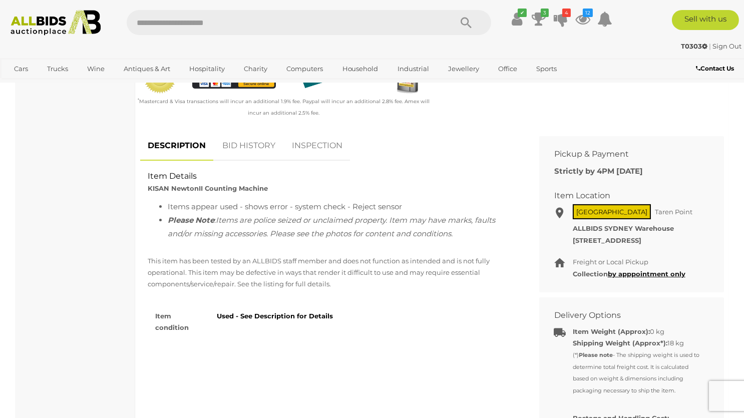
scroll to position [370, 0]
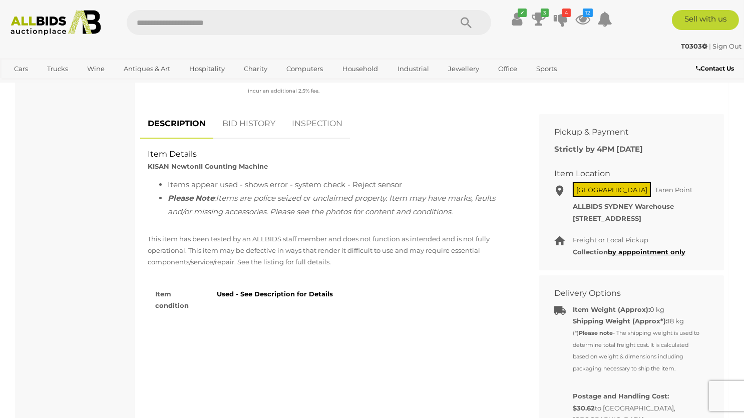
click at [318, 124] on link "INSPECTION" at bounding box center [317, 124] width 66 height 30
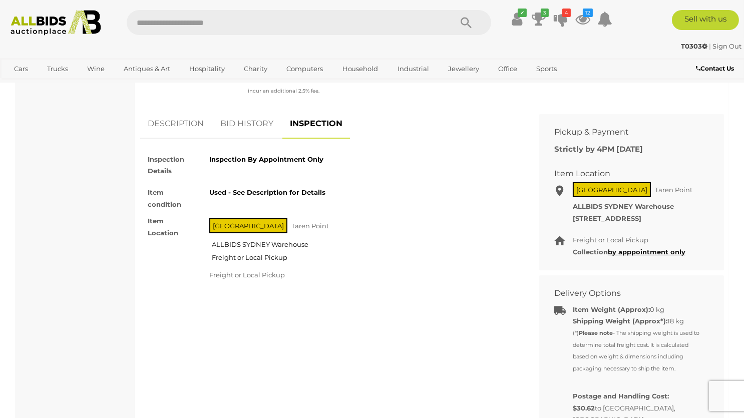
click at [250, 118] on link "BID HISTORY" at bounding box center [247, 124] width 68 height 30
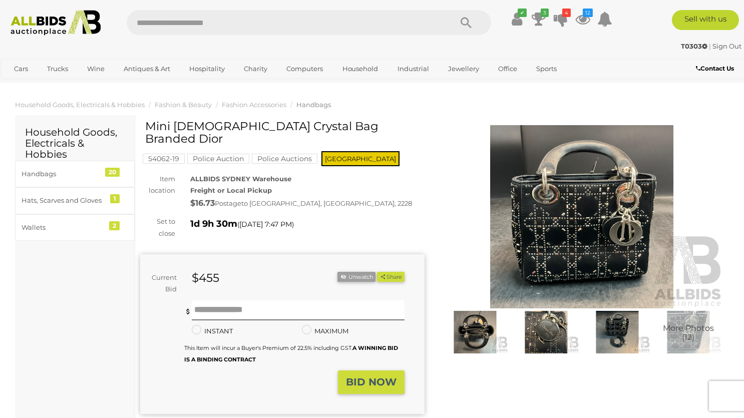
click at [467, 334] on img at bounding box center [475, 332] width 66 height 43
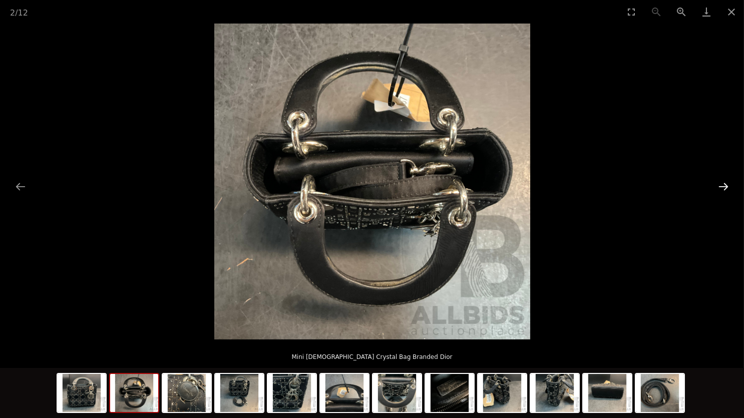
click at [721, 188] on button "Next slide" at bounding box center [723, 187] width 21 height 20
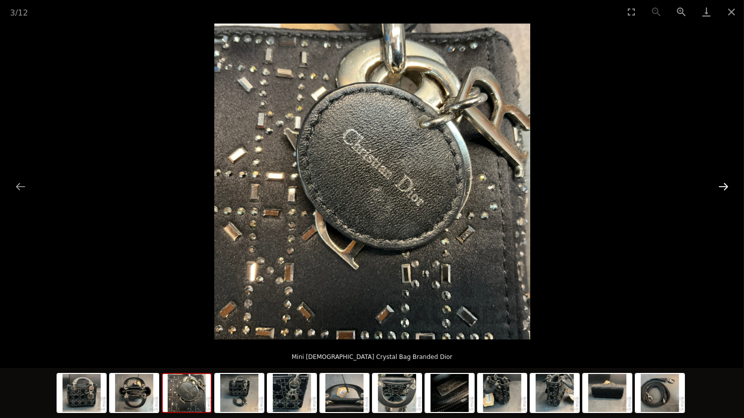
click at [721, 188] on button "Next slide" at bounding box center [723, 187] width 21 height 20
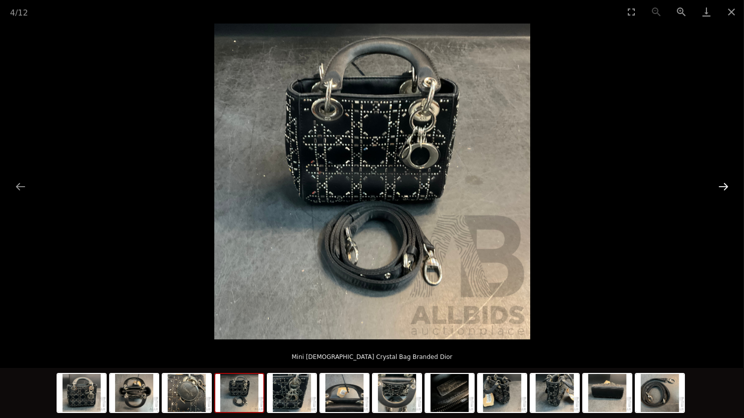
click at [721, 188] on button "Next slide" at bounding box center [723, 187] width 21 height 20
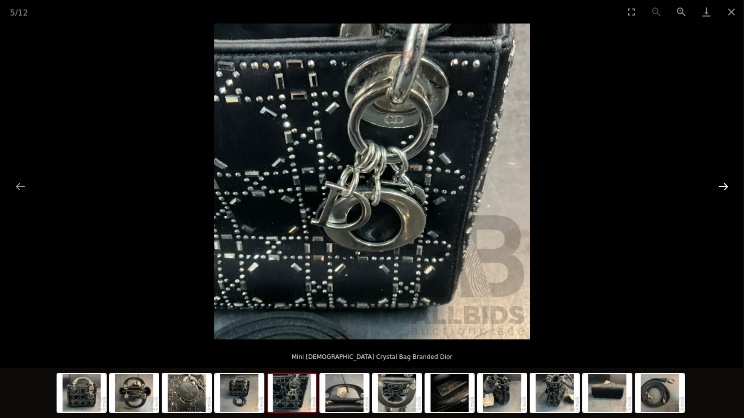
click at [721, 188] on button "Next slide" at bounding box center [723, 187] width 21 height 20
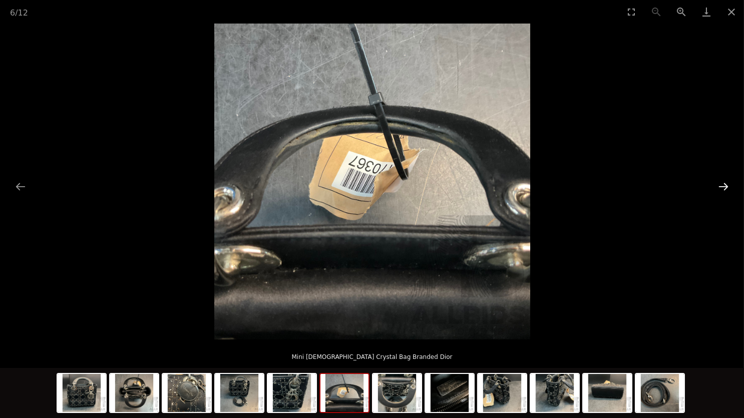
click at [721, 188] on button "Next slide" at bounding box center [723, 187] width 21 height 20
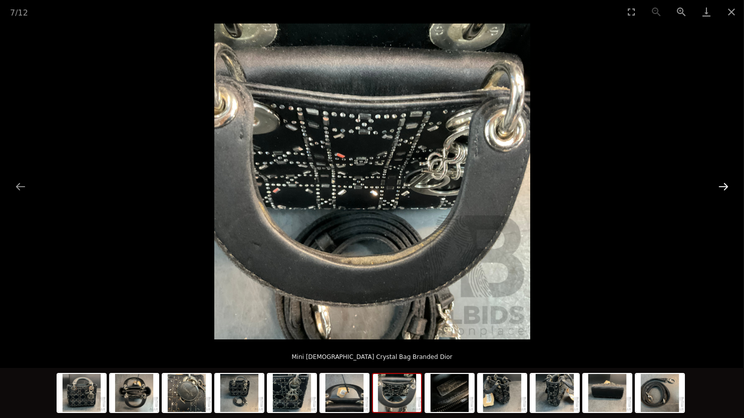
click at [721, 188] on button "Next slide" at bounding box center [723, 187] width 21 height 20
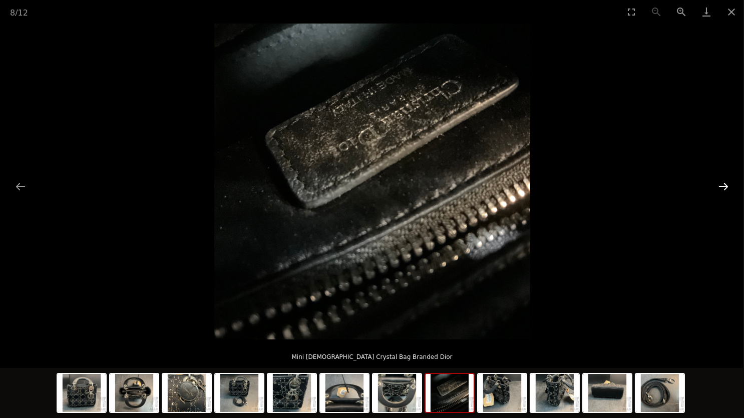
click at [721, 188] on button "Next slide" at bounding box center [723, 187] width 21 height 20
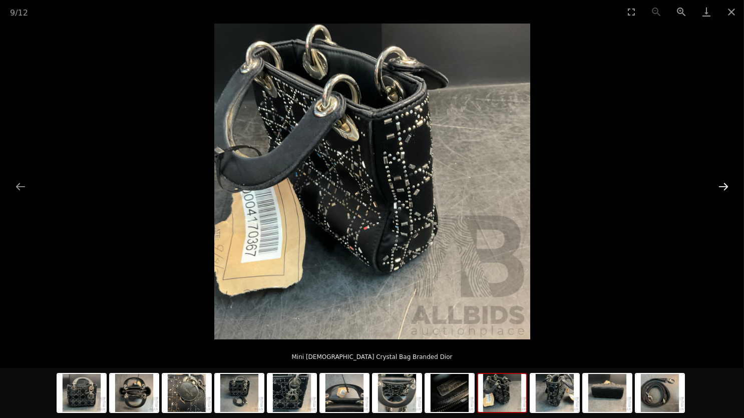
click at [721, 188] on button "Next slide" at bounding box center [723, 187] width 21 height 20
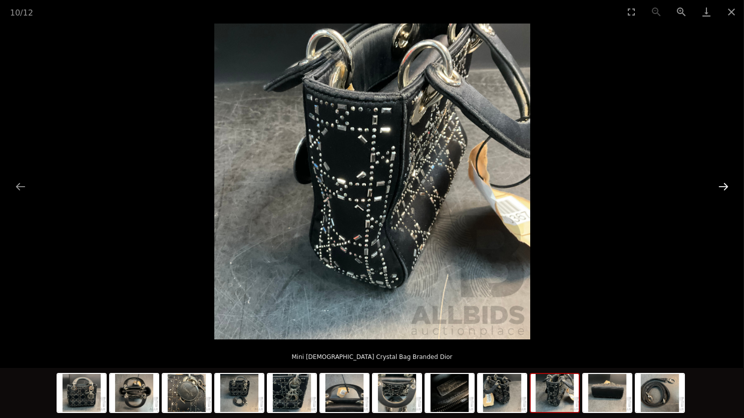
click at [721, 188] on button "Next slide" at bounding box center [723, 187] width 21 height 20
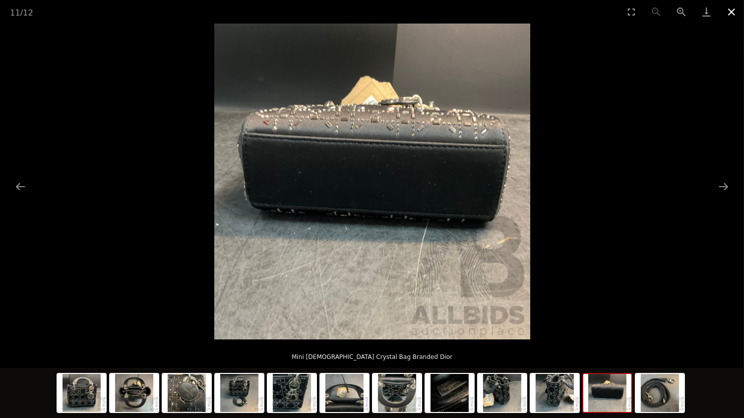
click at [726, 9] on button "Close gallery" at bounding box center [731, 12] width 25 height 24
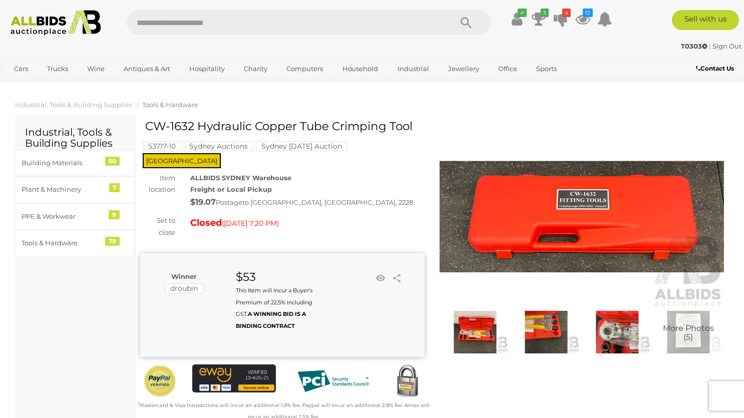
click at [455, 320] on img at bounding box center [475, 332] width 66 height 43
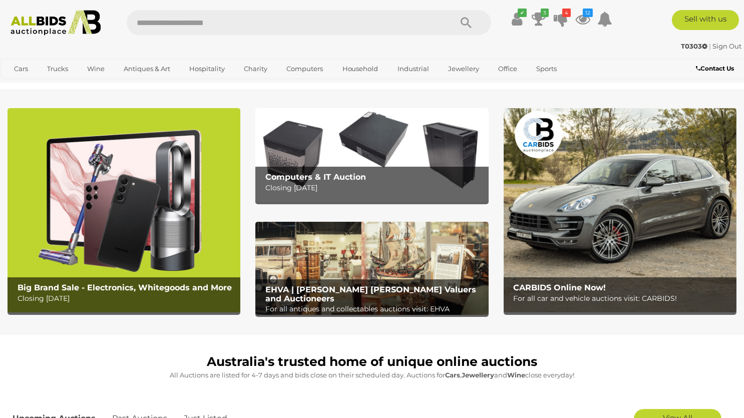
click at [379, 304] on p "For all antiques and collectables auctions visit: EHVA" at bounding box center [374, 309] width 218 height 13
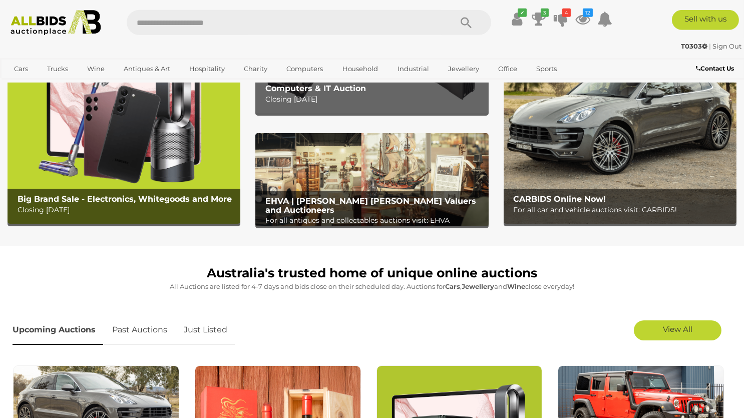
scroll to position [53, 0]
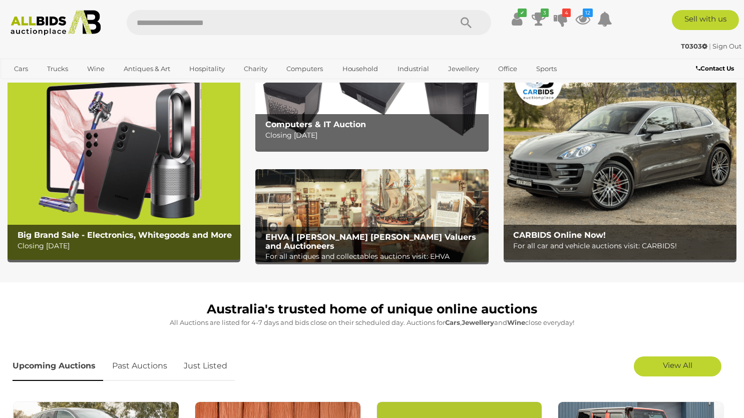
click at [348, 119] on div "Computers & IT Auction Closing [DATE]" at bounding box center [374, 130] width 228 height 33
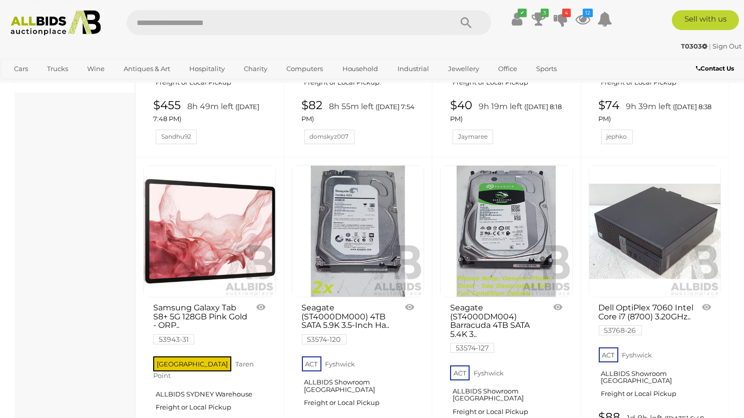
scroll to position [846, 0]
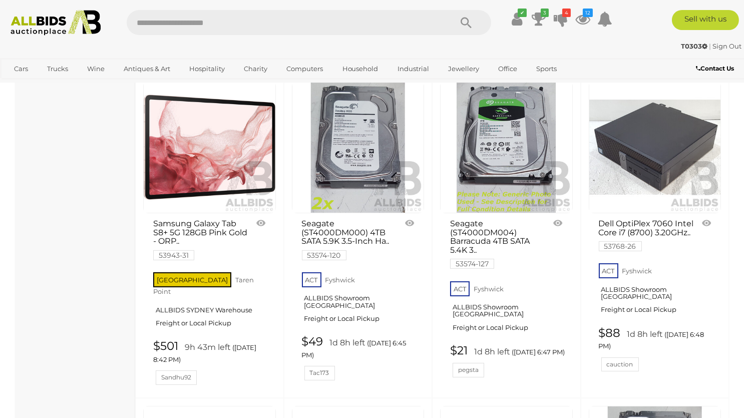
click at [389, 167] on img at bounding box center [358, 148] width 132 height 132
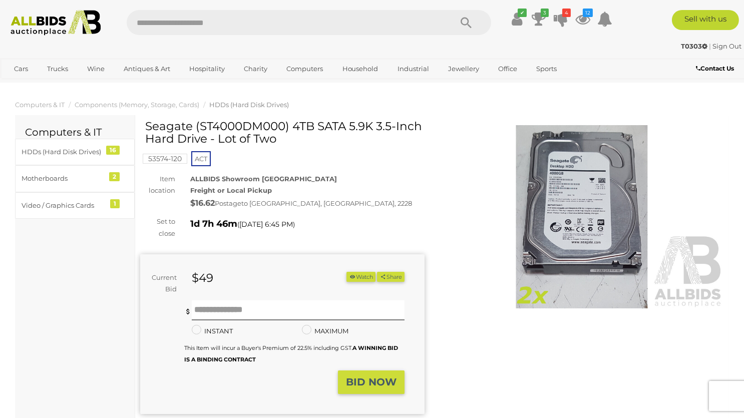
click at [546, 262] on img at bounding box center [582, 216] width 284 height 183
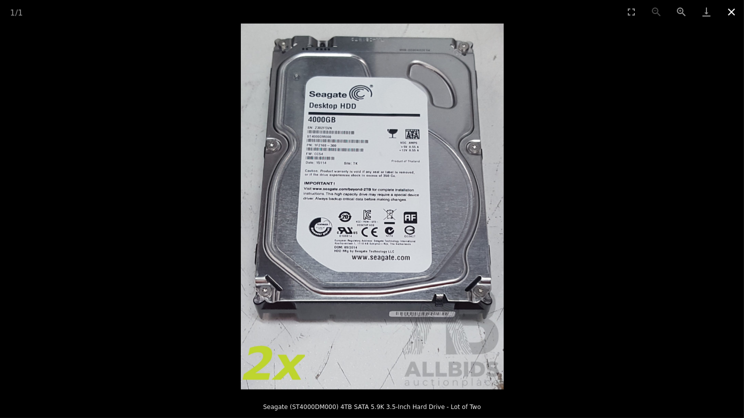
click at [722, 13] on button "Close gallery" at bounding box center [731, 12] width 25 height 24
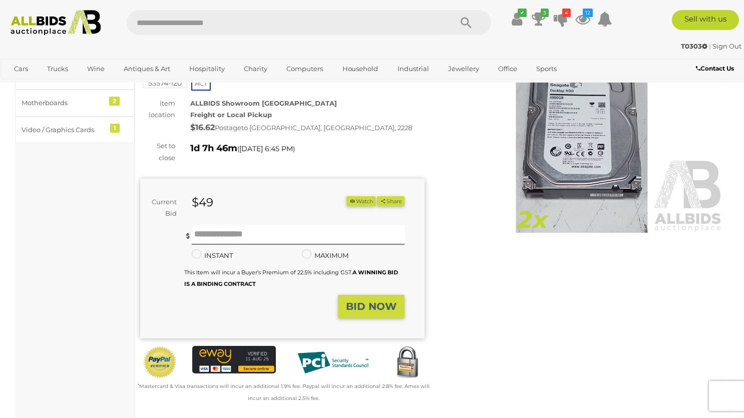
scroll to position [106, 0]
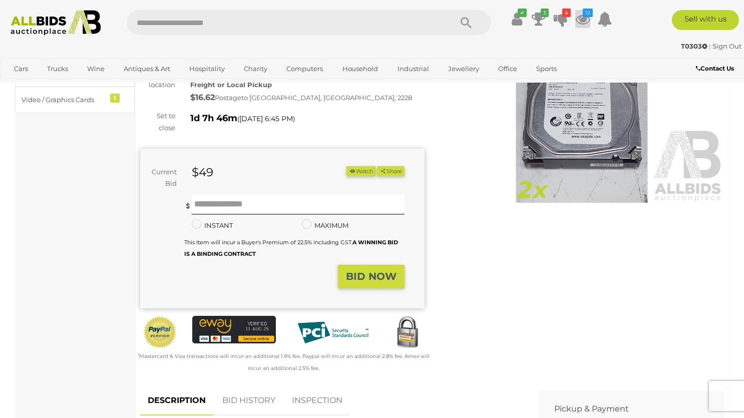
click at [584, 25] on icon at bounding box center [582, 19] width 15 height 18
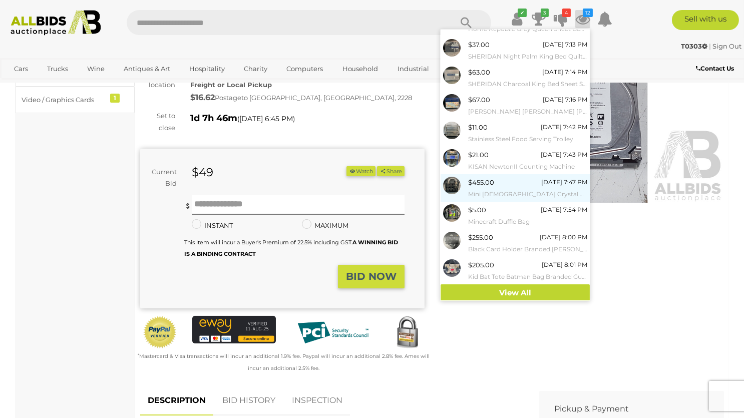
scroll to position [47, 0]
click at [707, 260] on div "Winning Outbid Warranty Charity )" at bounding box center [432, 201] width 599 height 372
